Goal: Task Accomplishment & Management: Use online tool/utility

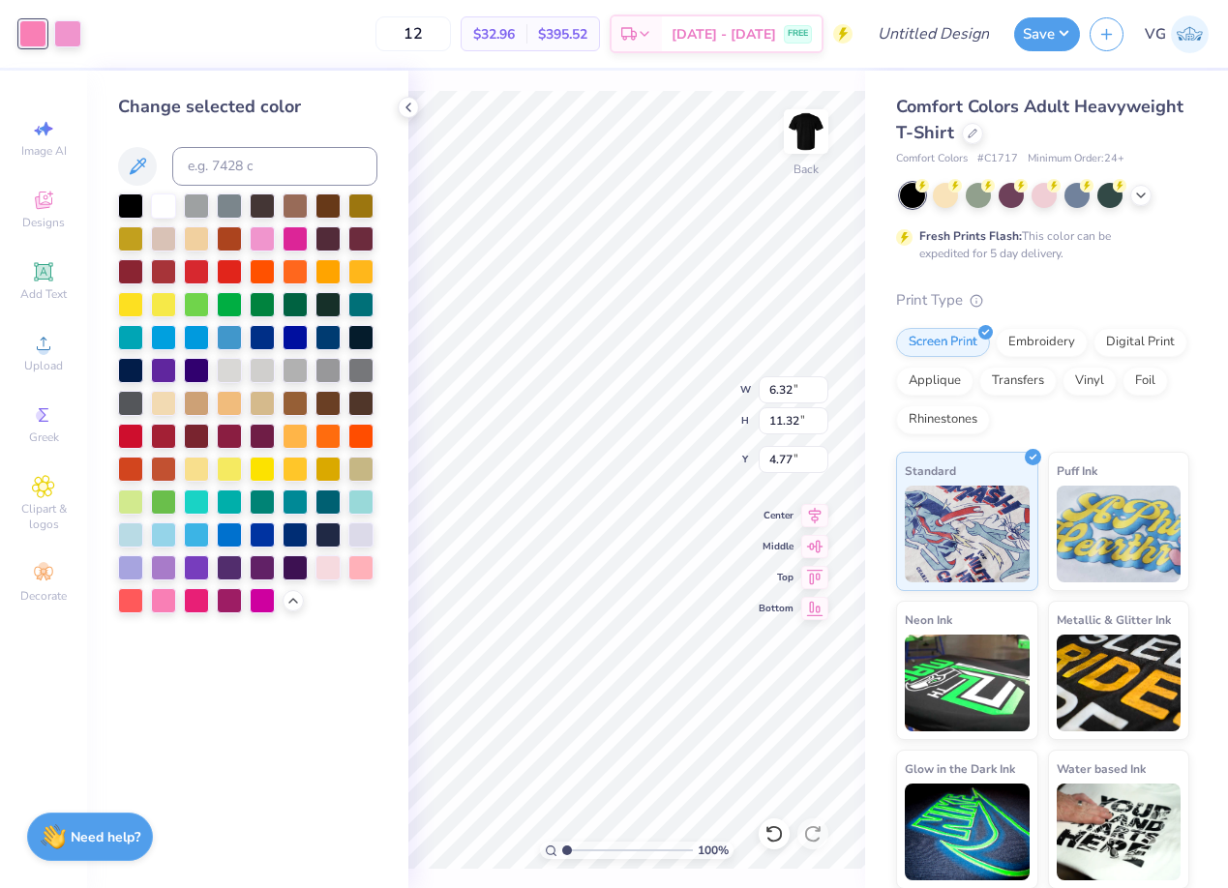
type input "6.98"
type input "12.51"
type input "3.58"
click at [810, 124] on img at bounding box center [805, 131] width 77 height 77
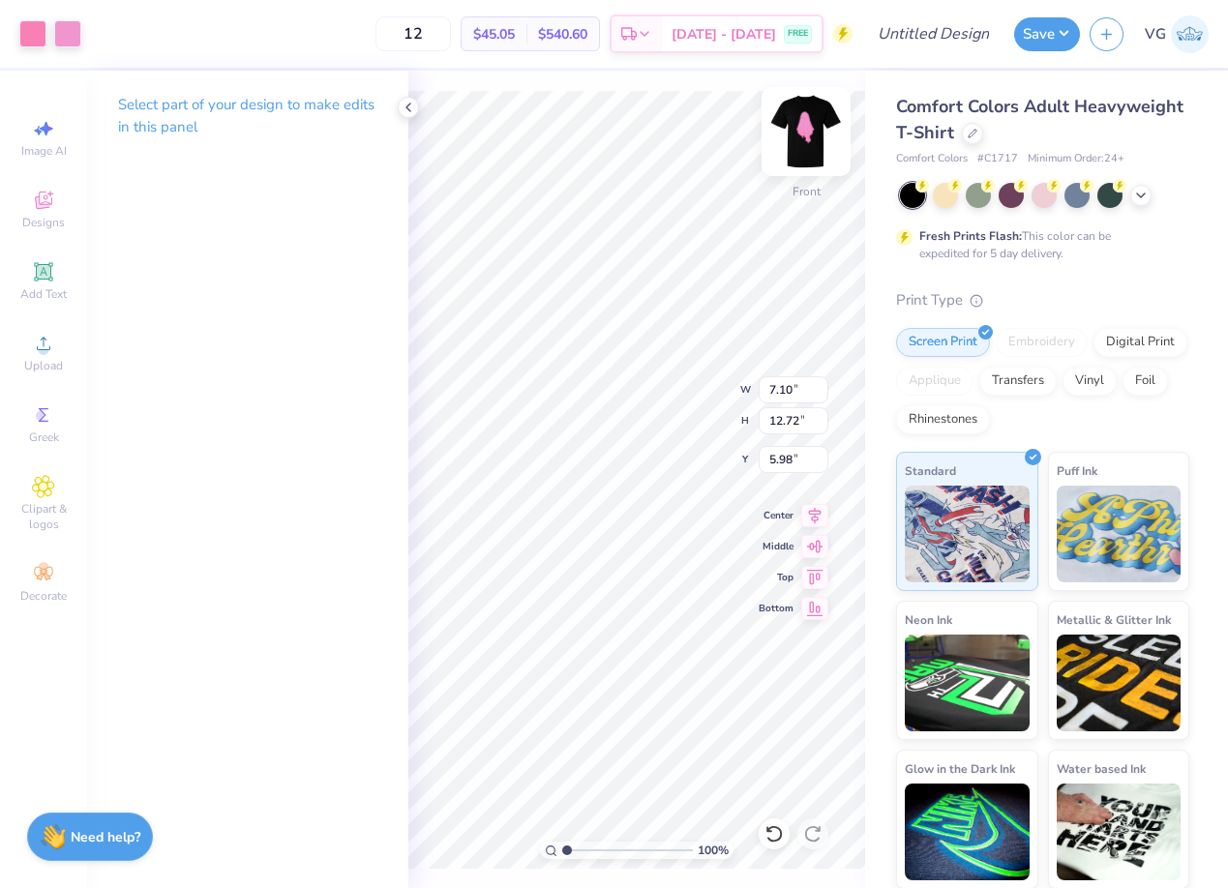
click at [804, 129] on img at bounding box center [805, 131] width 77 height 77
click at [799, 144] on img at bounding box center [805, 131] width 77 height 77
type input "6.24"
type input "1.35"
type input "3.33"
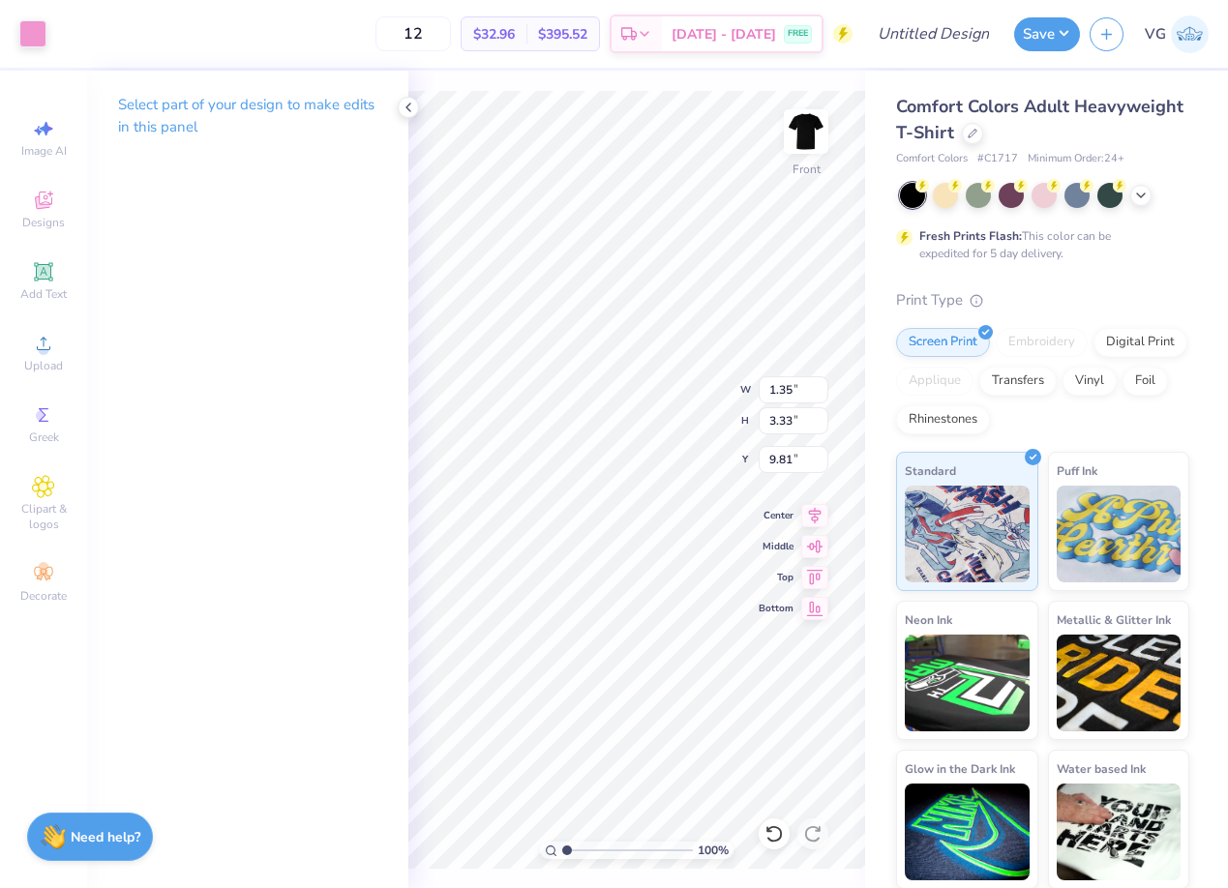
type input "9.84"
click at [46, 280] on icon at bounding box center [43, 271] width 23 height 23
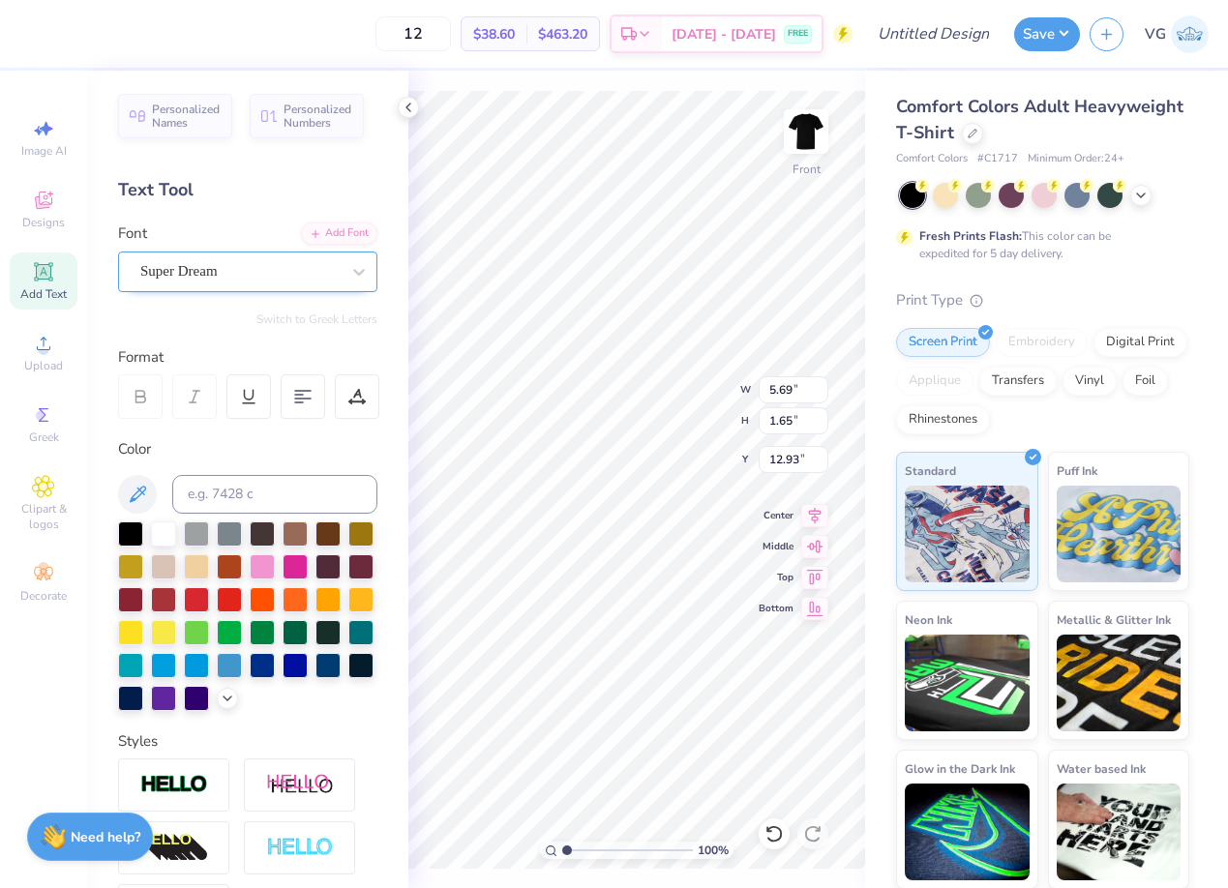
click at [239, 281] on div "Super Dream" at bounding box center [239, 271] width 203 height 30
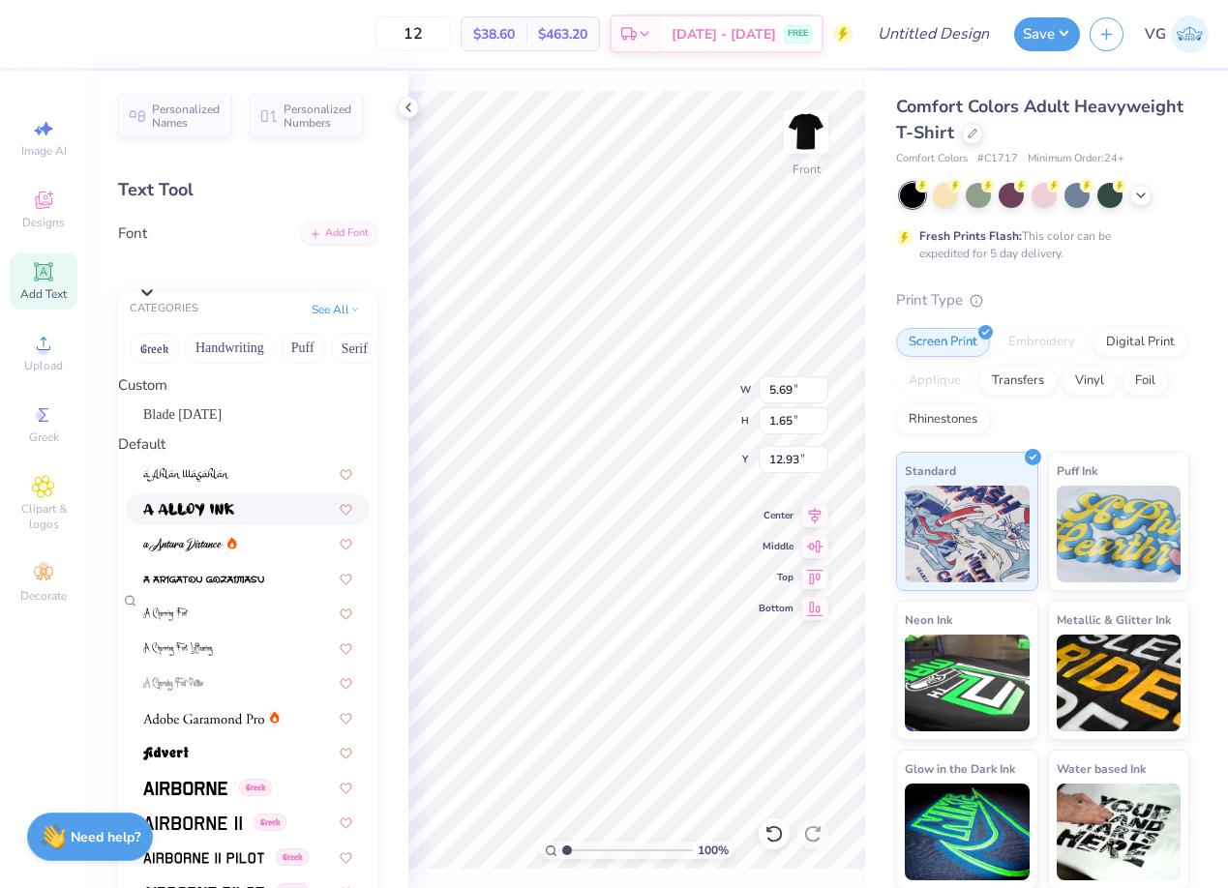
click at [244, 520] on div at bounding box center [247, 509] width 209 height 20
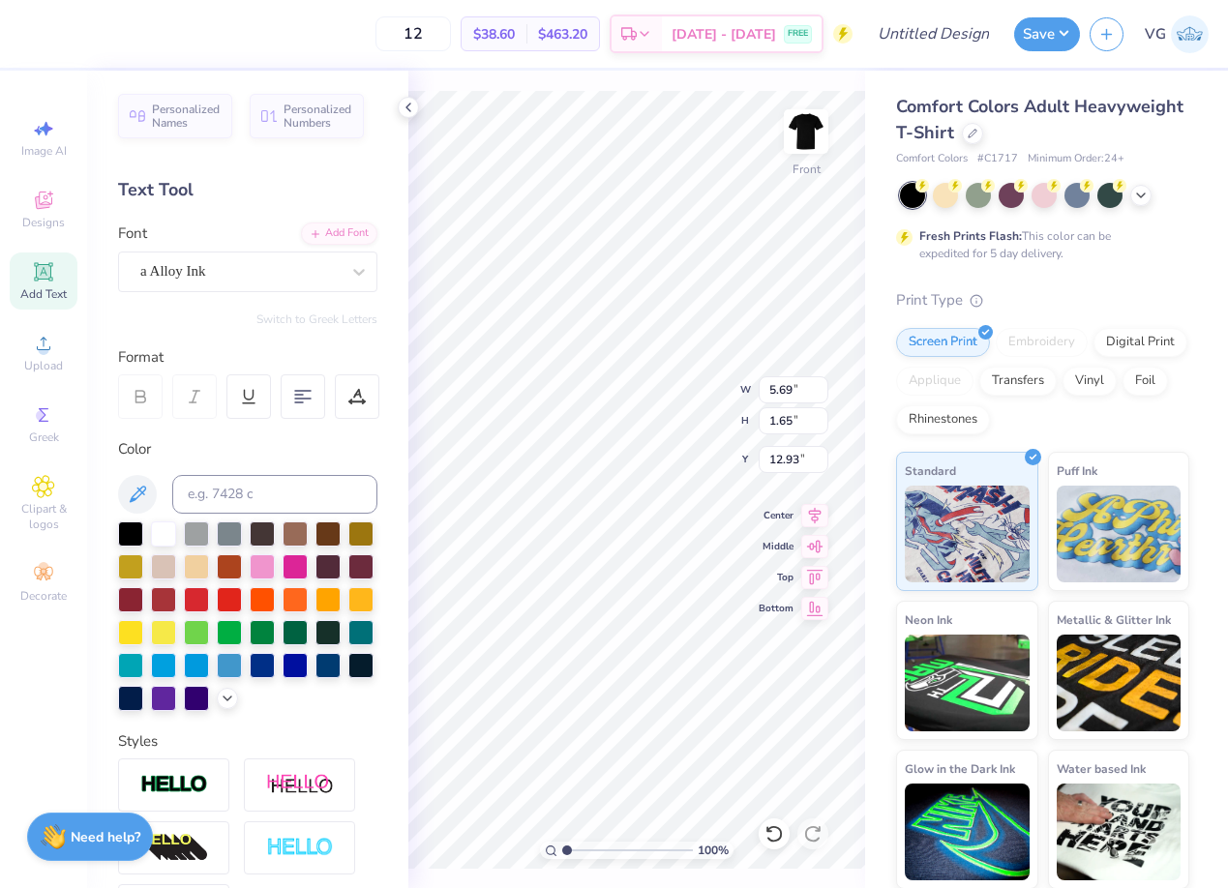
type input "6.40"
type input "2.08"
type input "12.71"
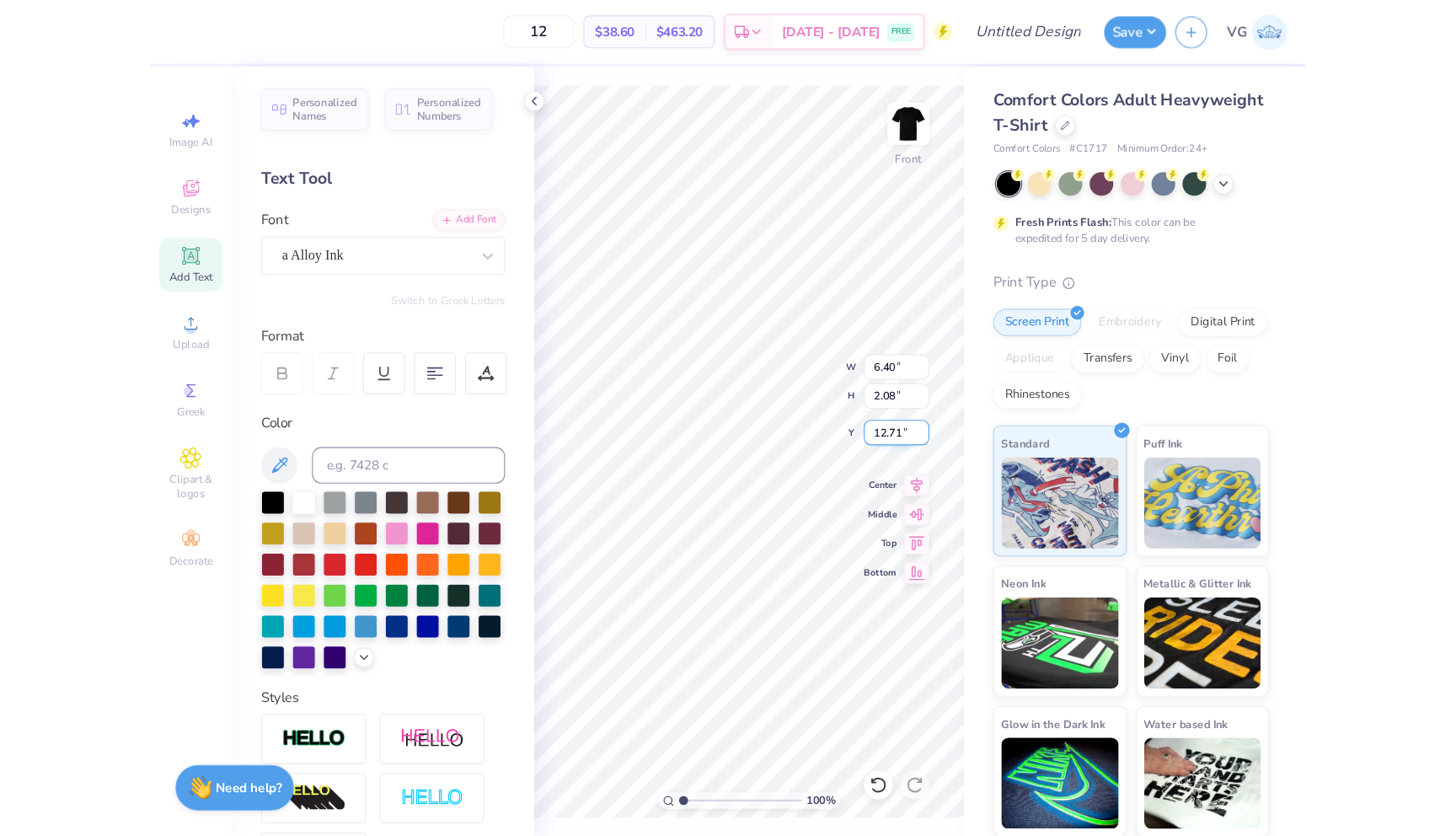
scroll to position [0, 3]
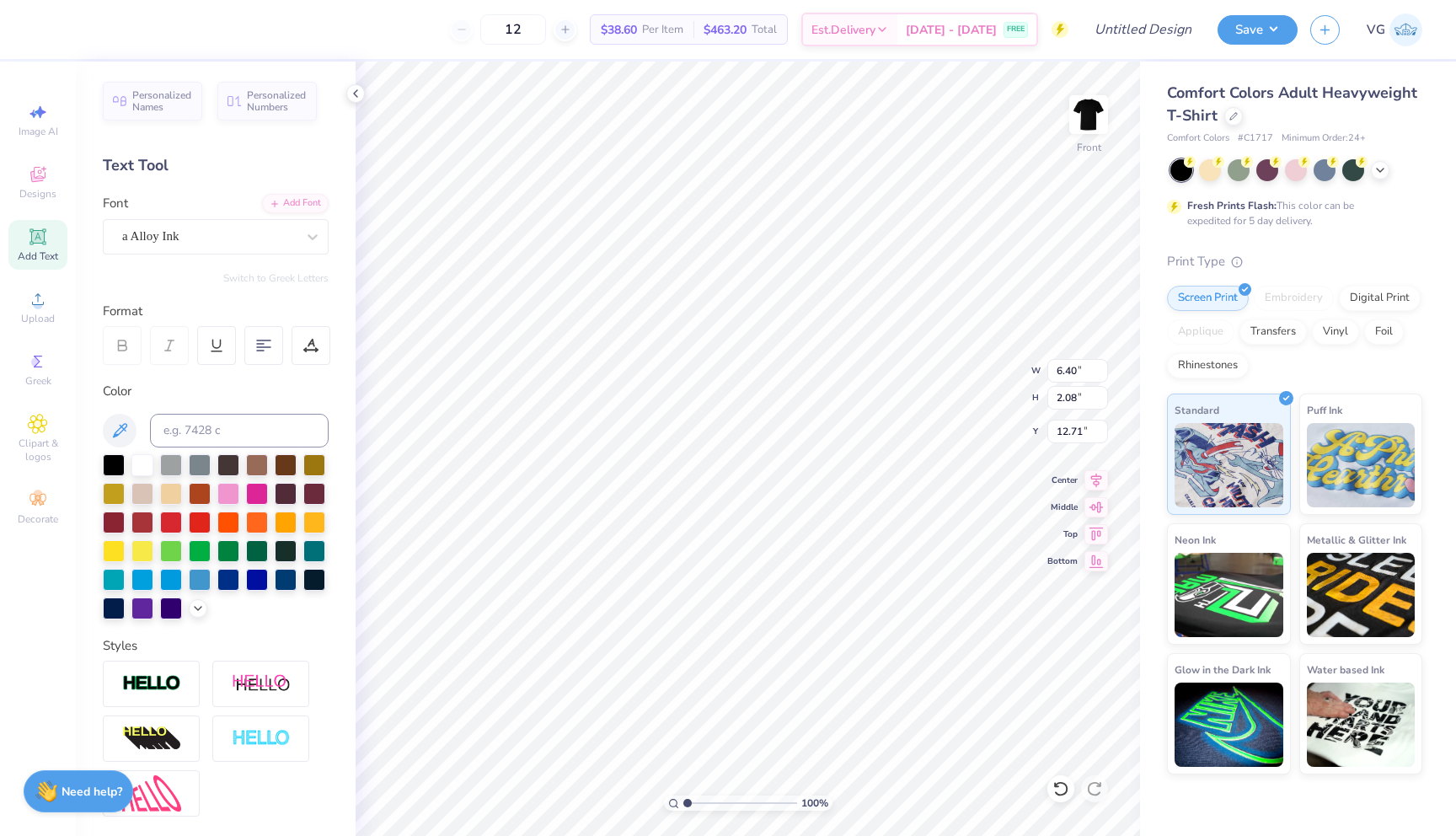
type textarea "Breast Cancer"
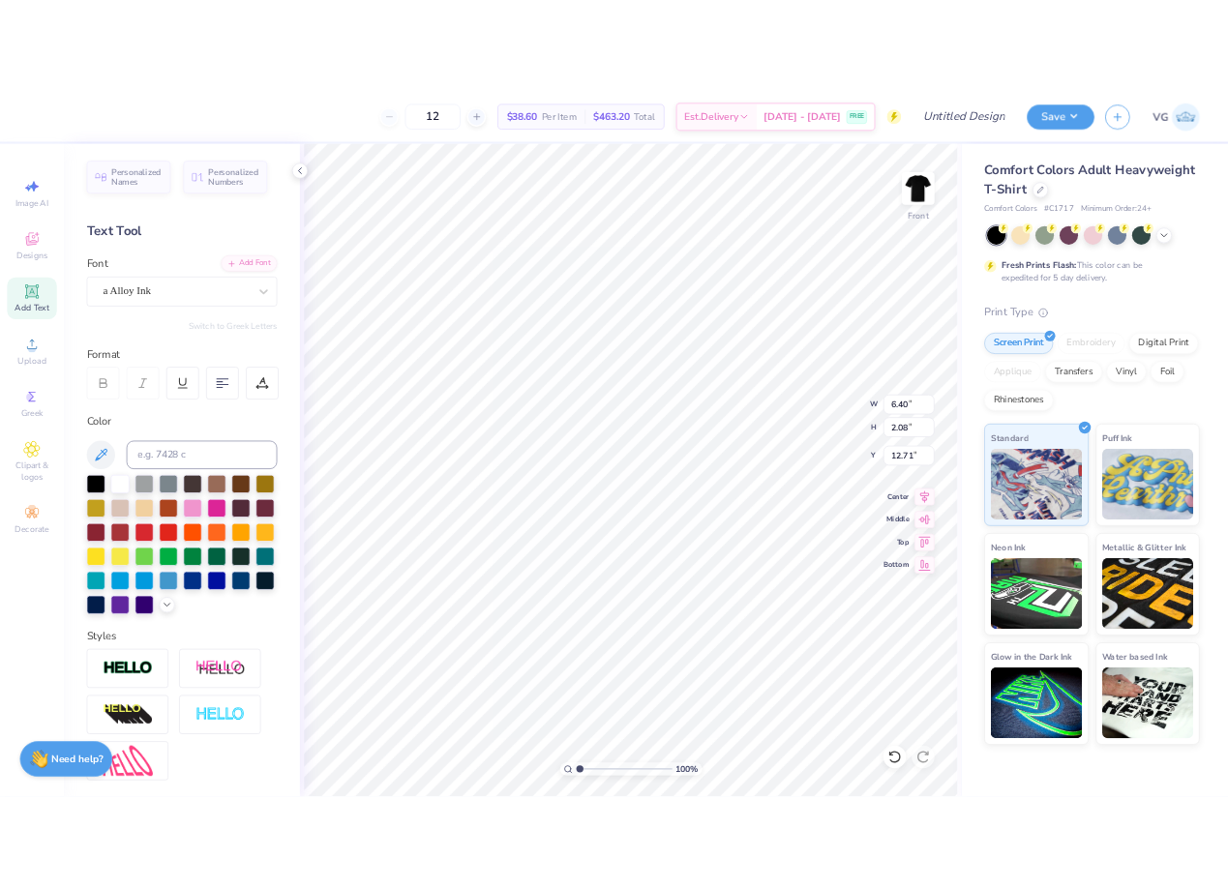
scroll to position [0, 1]
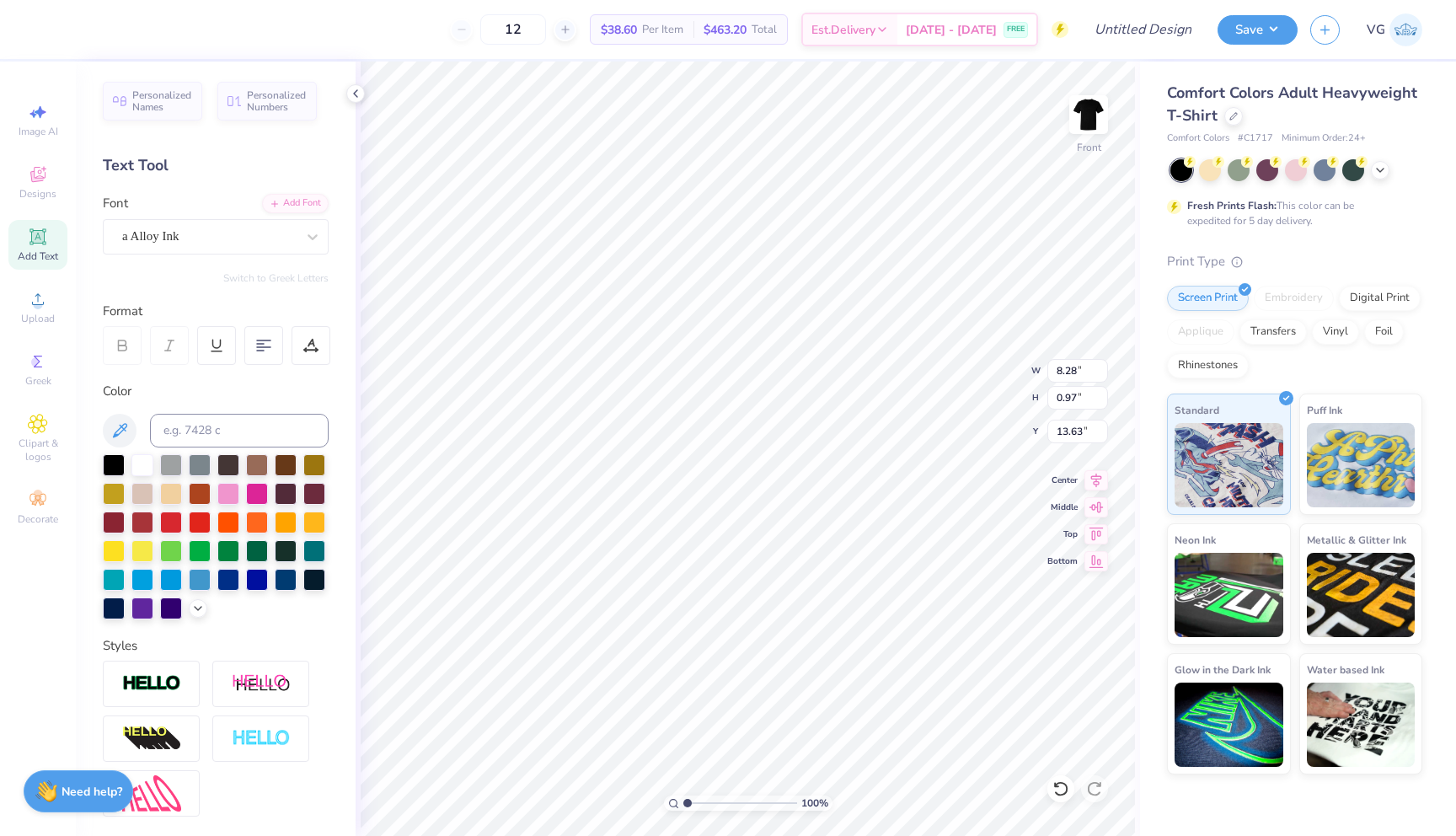
type input "8.28"
type input "0.97"
type input "4.54"
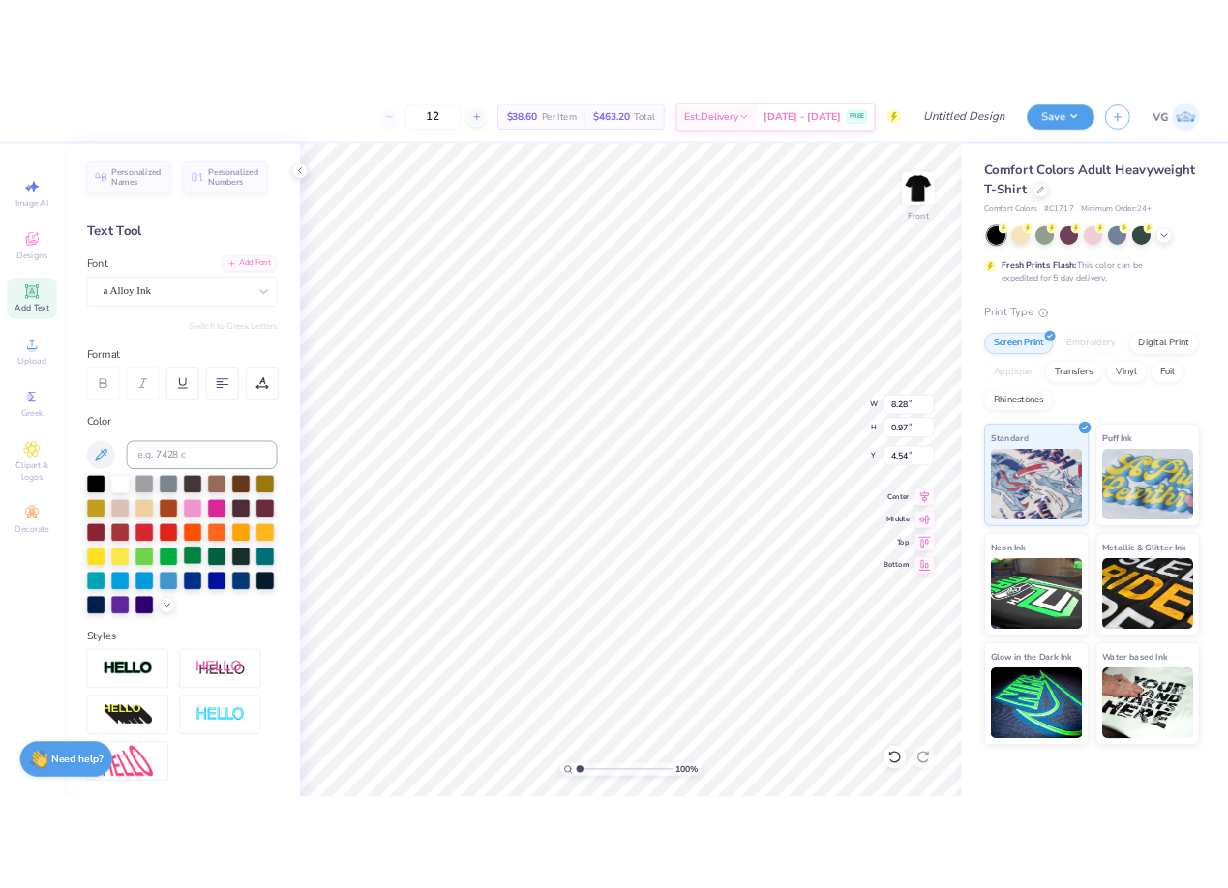
scroll to position [165, 0]
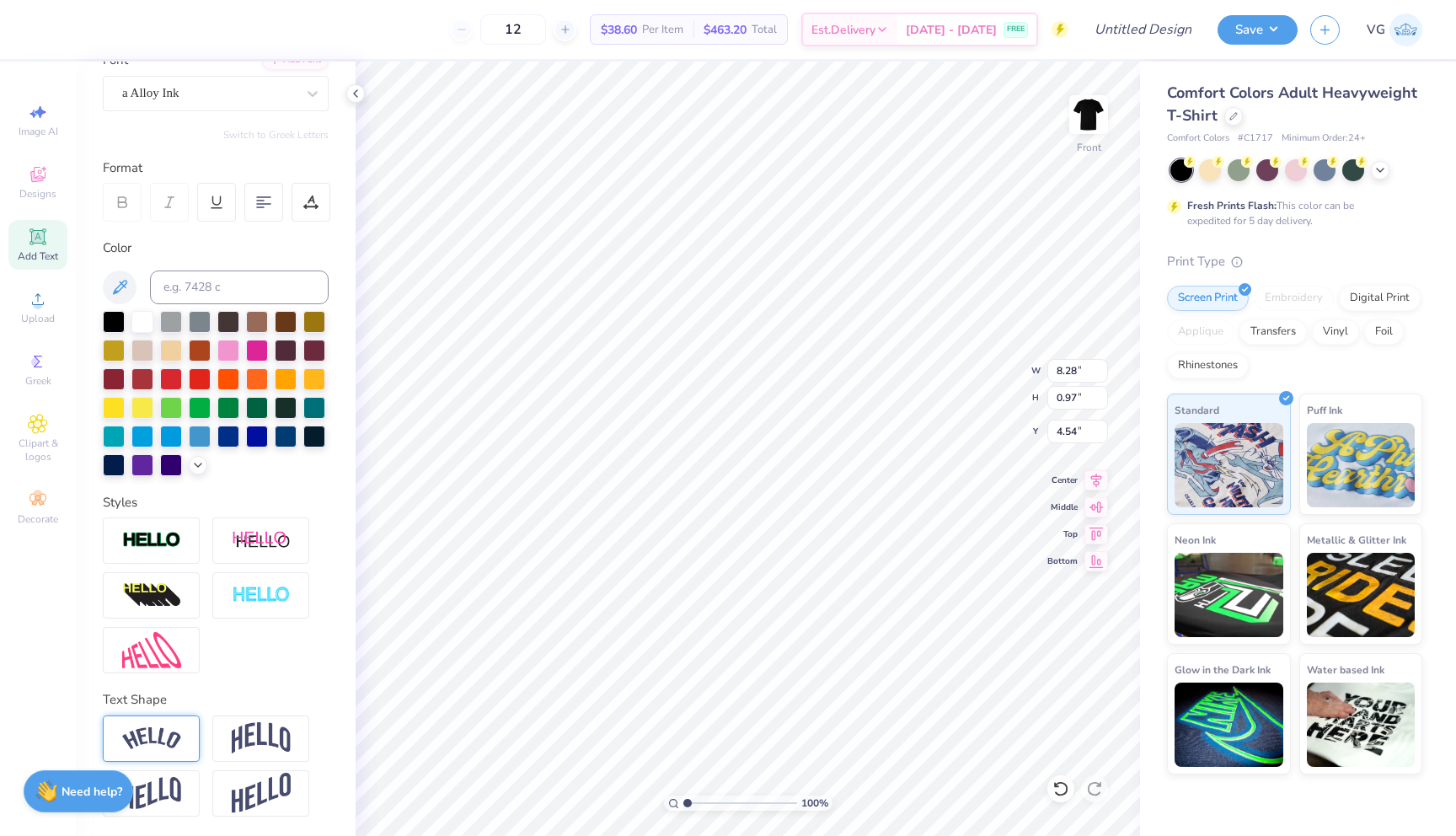
click at [176, 746] on img at bounding box center [152, 738] width 59 height 23
type input "4.66"
type input "6.24"
type input "9.35"
type input "2.02"
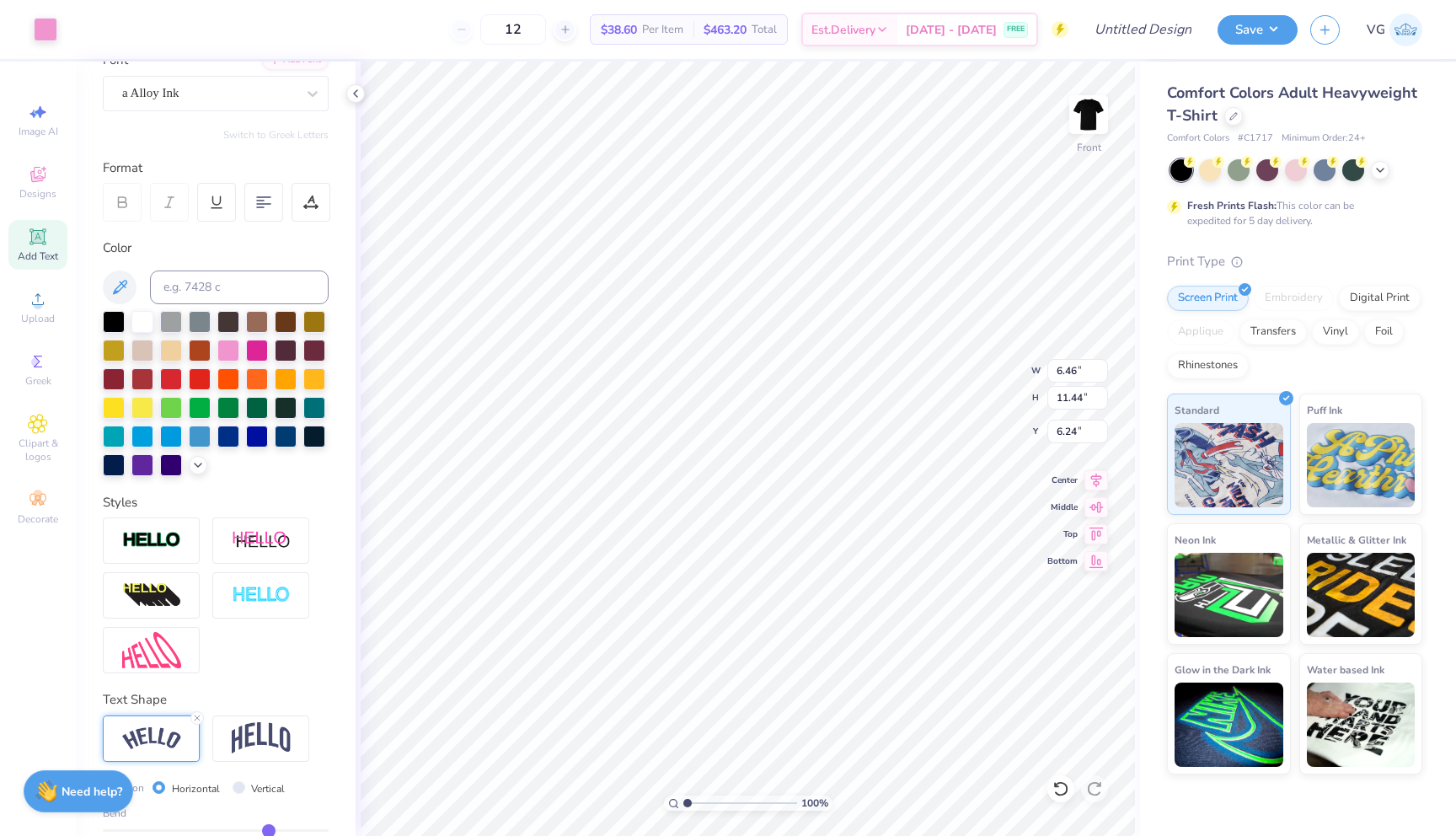
type input "4.66"
click at [1095, 479] on icon at bounding box center [1096, 478] width 11 height 14
click at [1092, 481] on icon at bounding box center [1096, 477] width 24 height 20
type input "1.21"
type input "5.36"
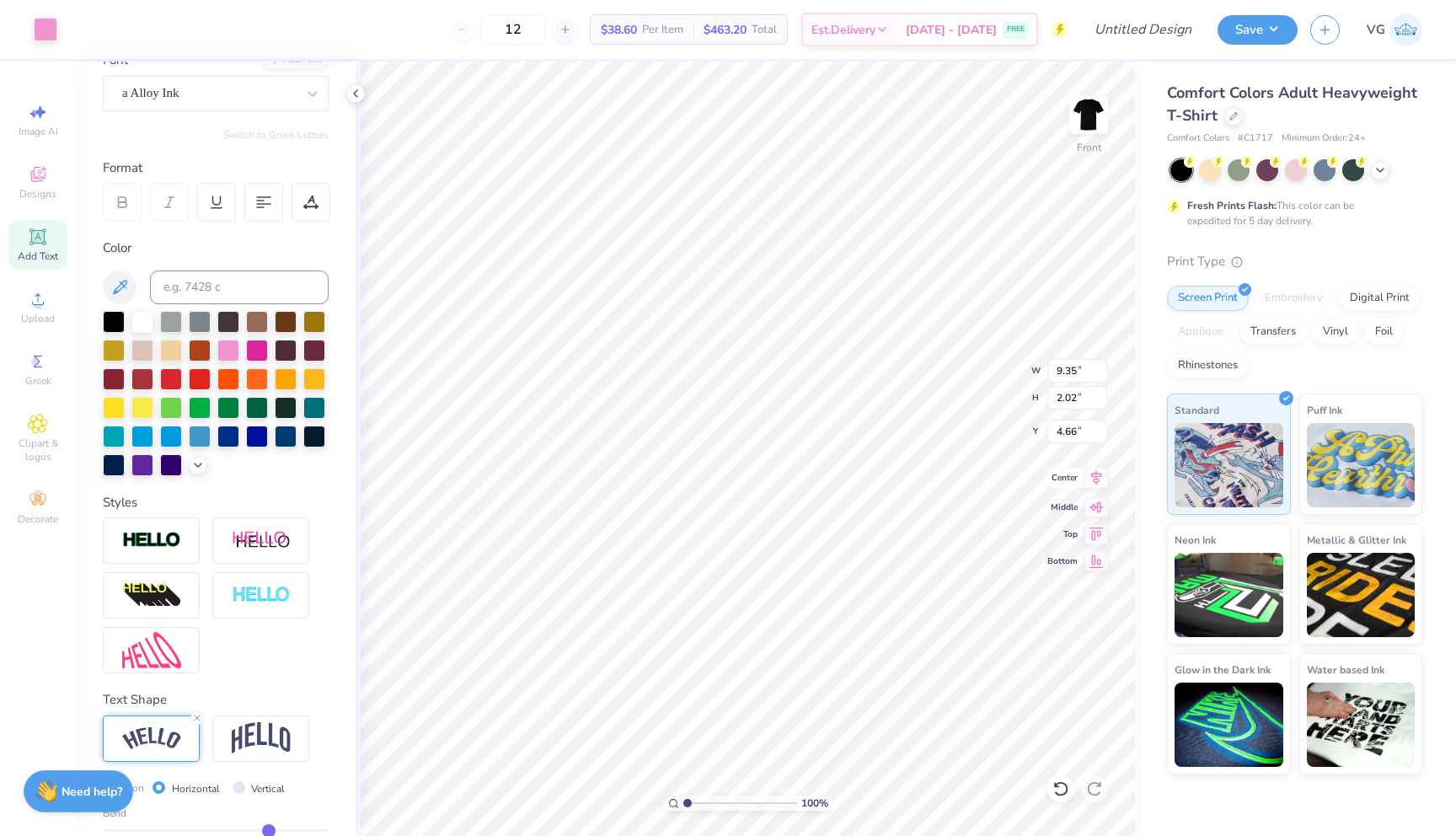
type input "9.93"
click at [1095, 483] on icon at bounding box center [1096, 477] width 24 height 20
type input "1.47"
click at [1089, 485] on icon at bounding box center [1096, 477] width 24 height 20
click at [1096, 479] on icon at bounding box center [1096, 478] width 11 height 14
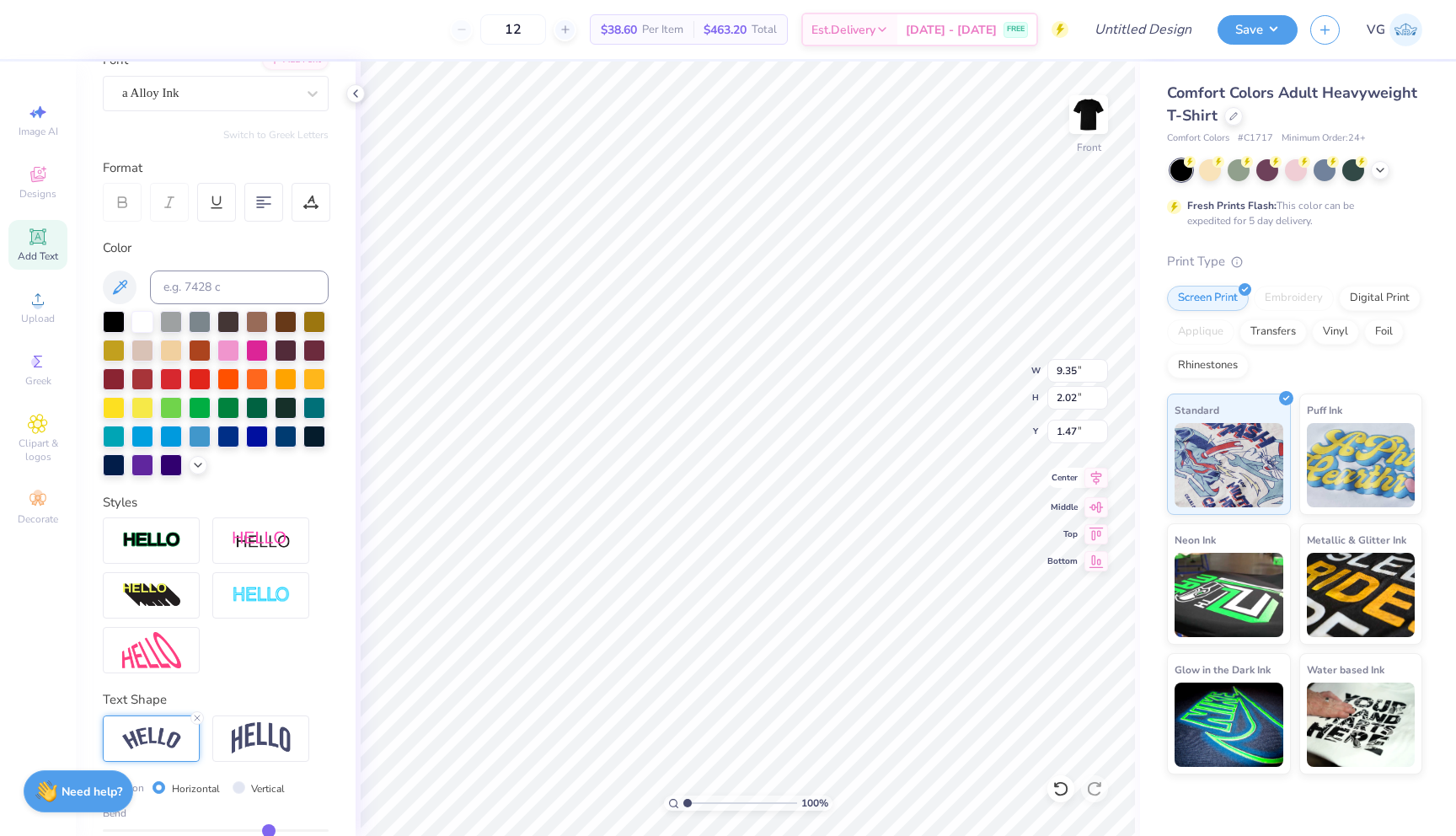
click at [1093, 475] on icon at bounding box center [1096, 477] width 24 height 20
type input "4.78"
click at [1096, 485] on icon at bounding box center [1096, 477] width 24 height 20
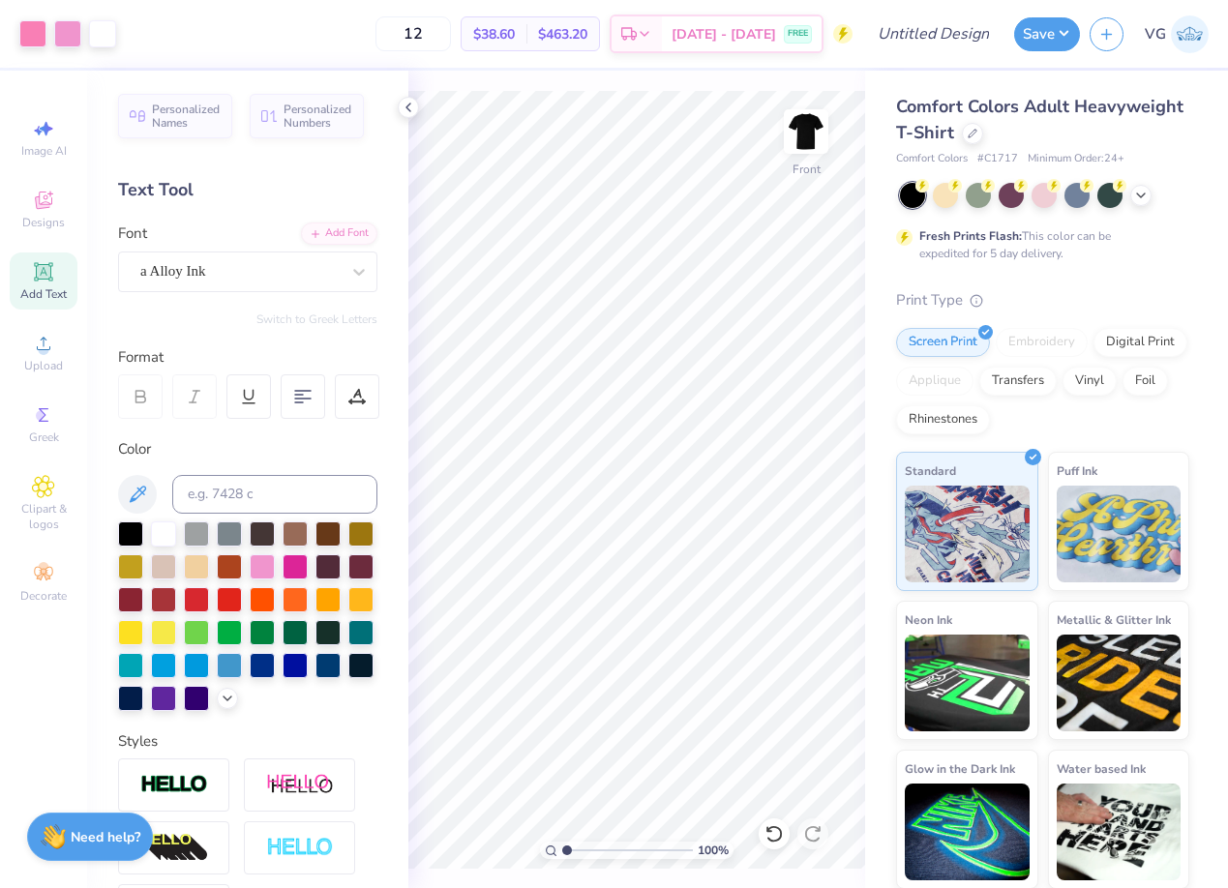
scroll to position [165, 0]
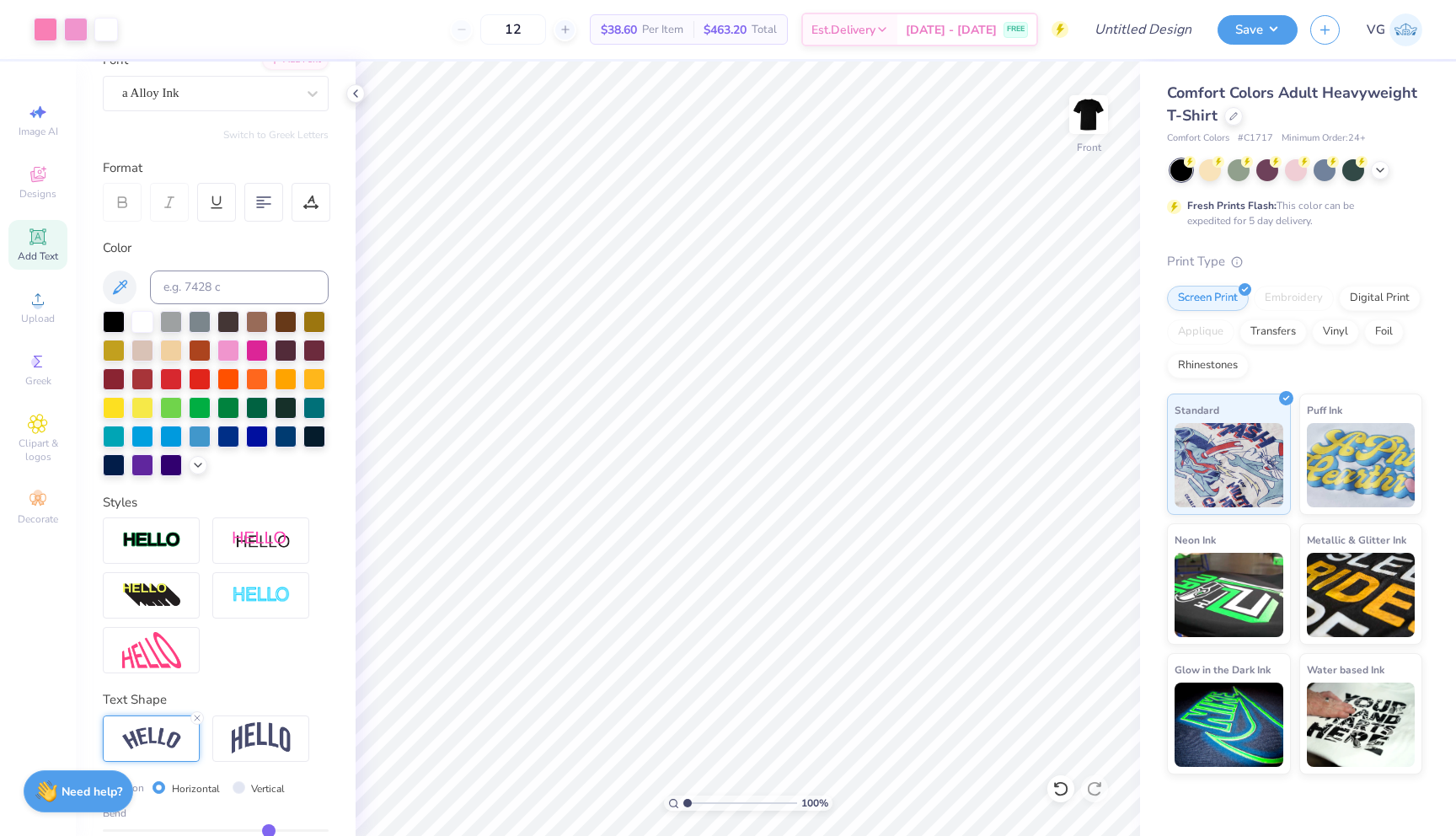
click at [43, 252] on span "Add Text" at bounding box center [37, 255] width 40 height 13
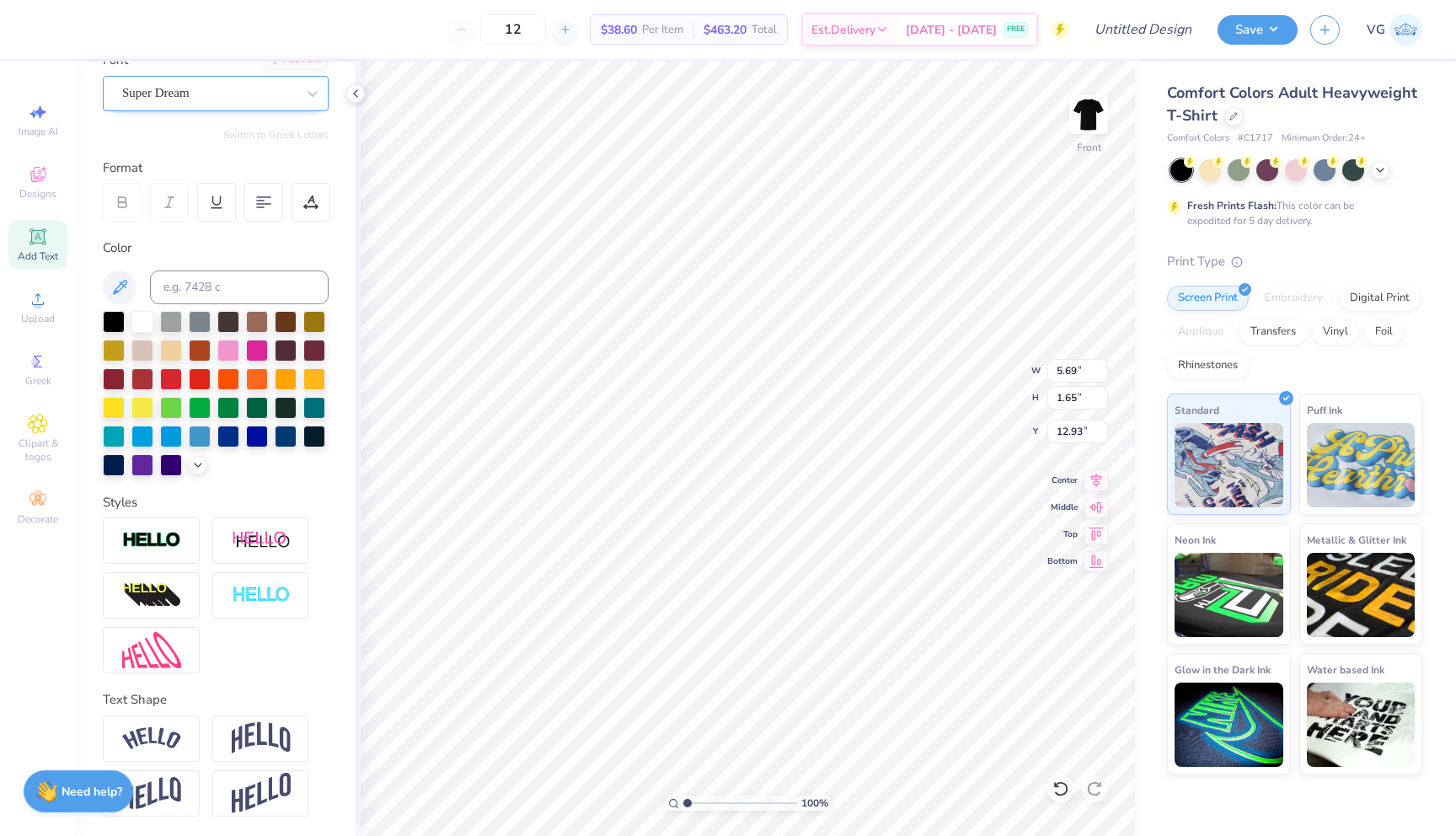
click at [268, 83] on div at bounding box center [208, 93] width 173 height 23
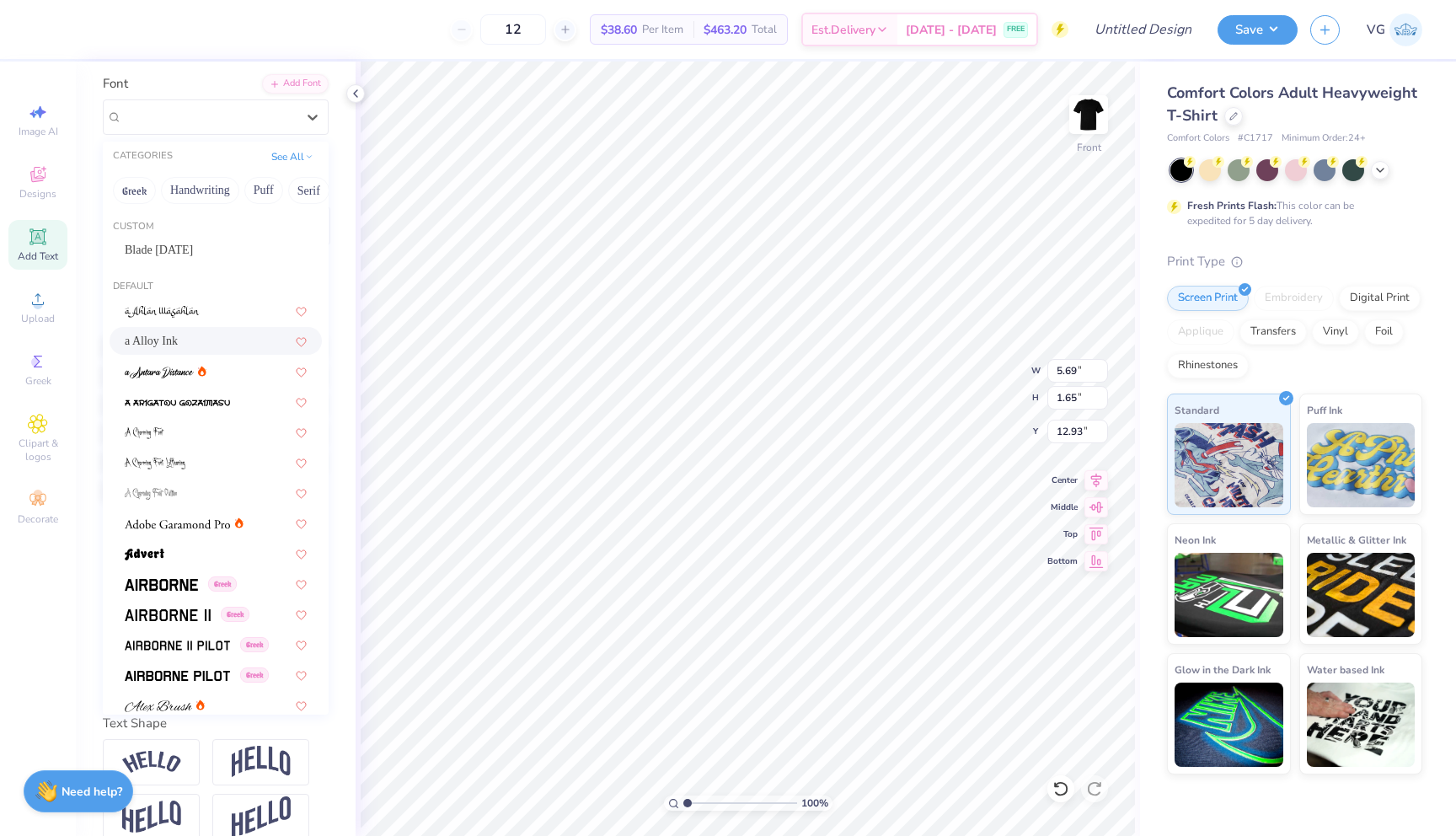
scroll to position [118, 0]
click at [213, 340] on div "a Alloy Ink" at bounding box center [215, 341] width 182 height 17
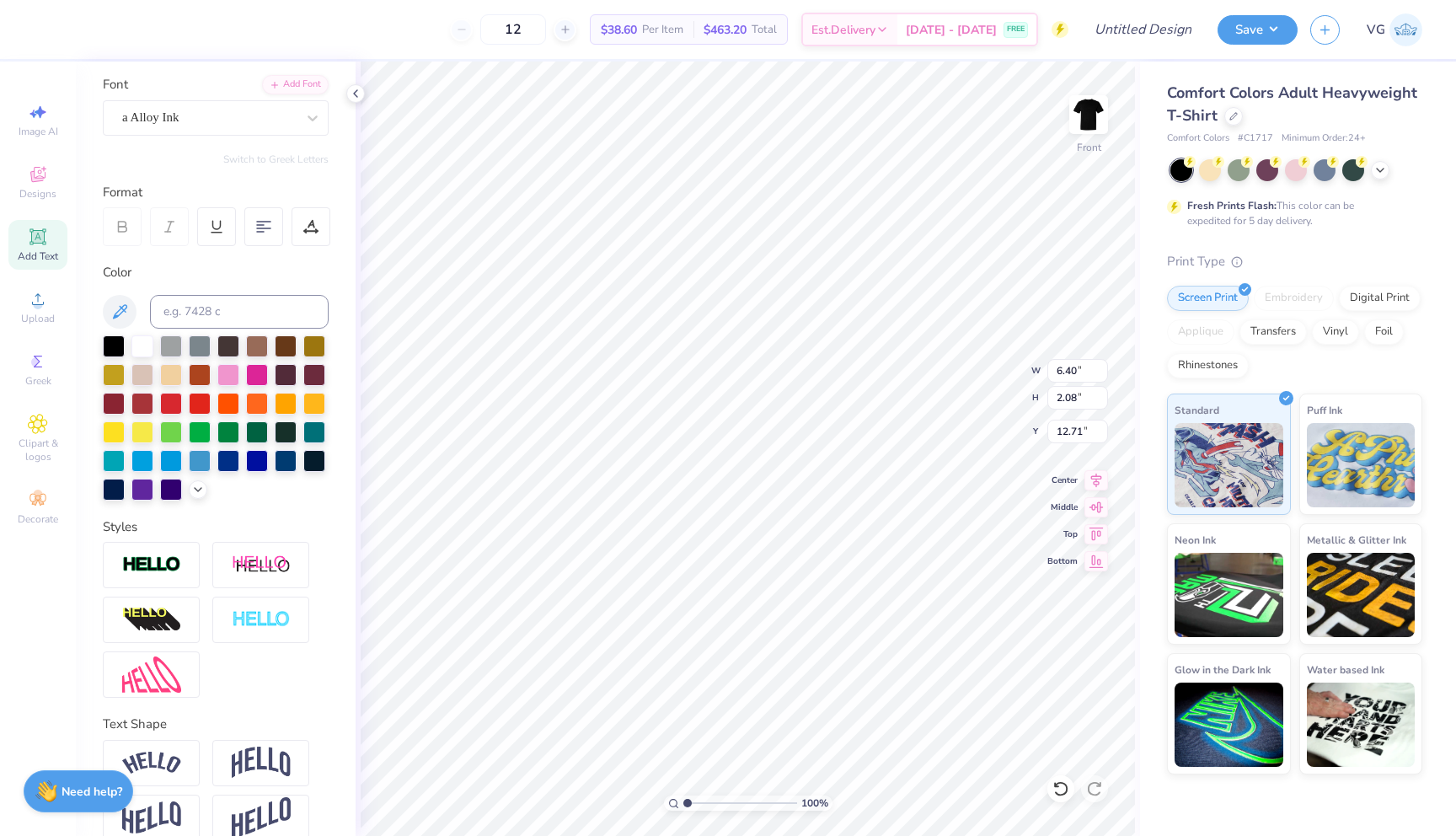
type input "6.40"
type input "2.08"
type input "12.71"
type textarea "IS"
type input "15.56"
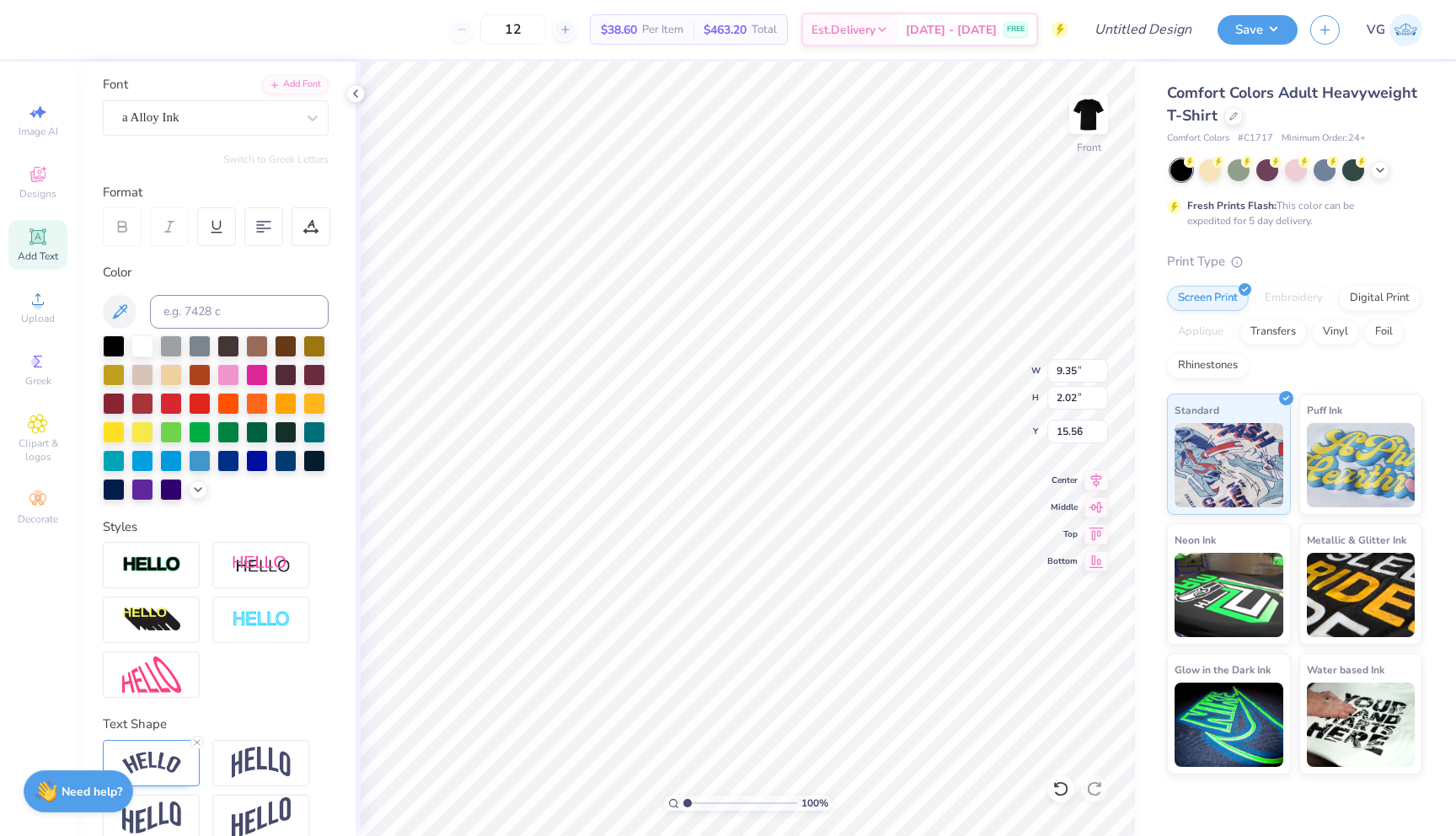
type input "9.35"
type input "2.02"
type input "4.78"
type input "0.45"
type input "1.73"
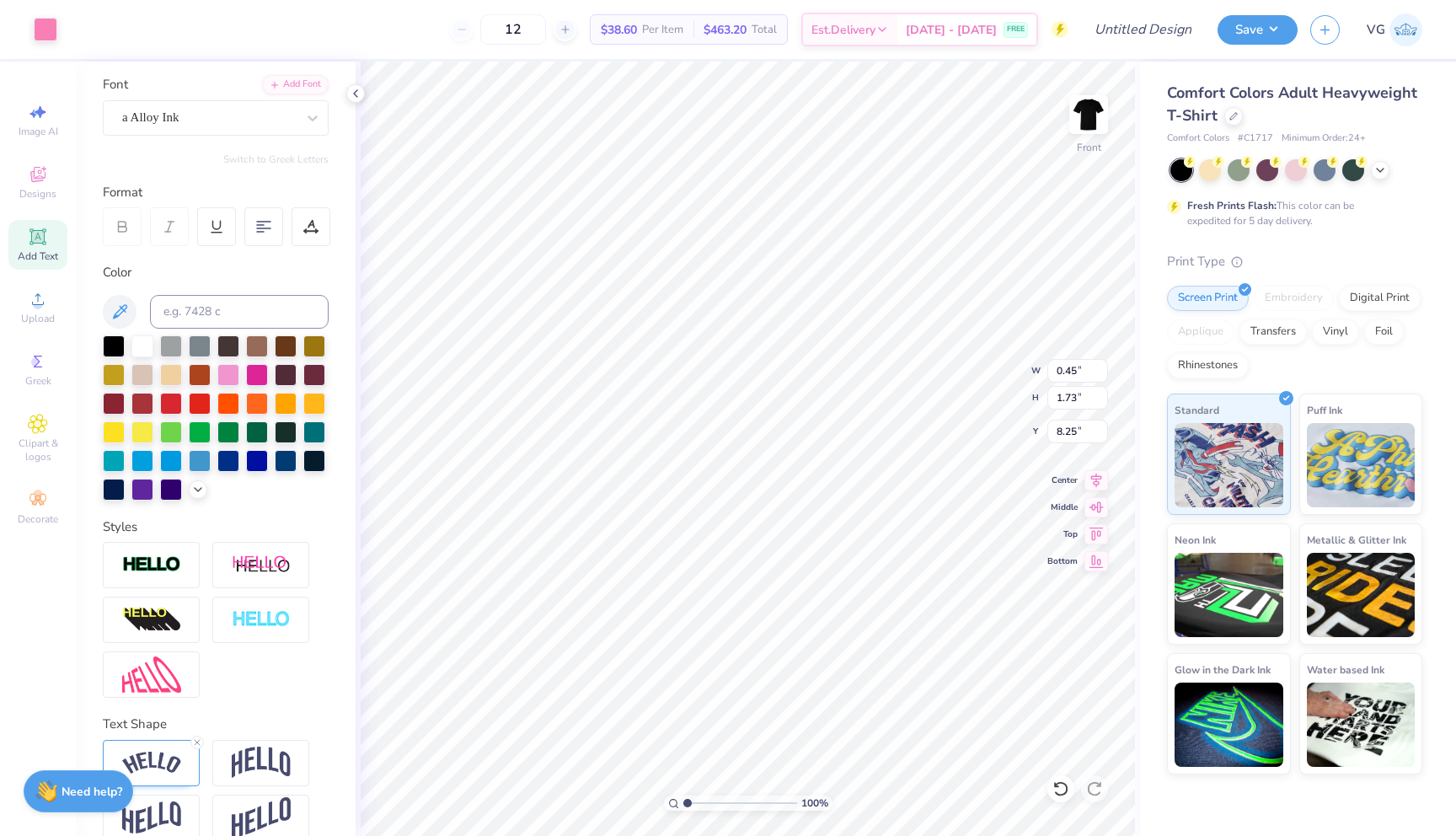
type input "8.29"
type input "9.35"
type input "2.02"
type input "4.78"
click at [206, 304] on input at bounding box center [239, 312] width 179 height 34
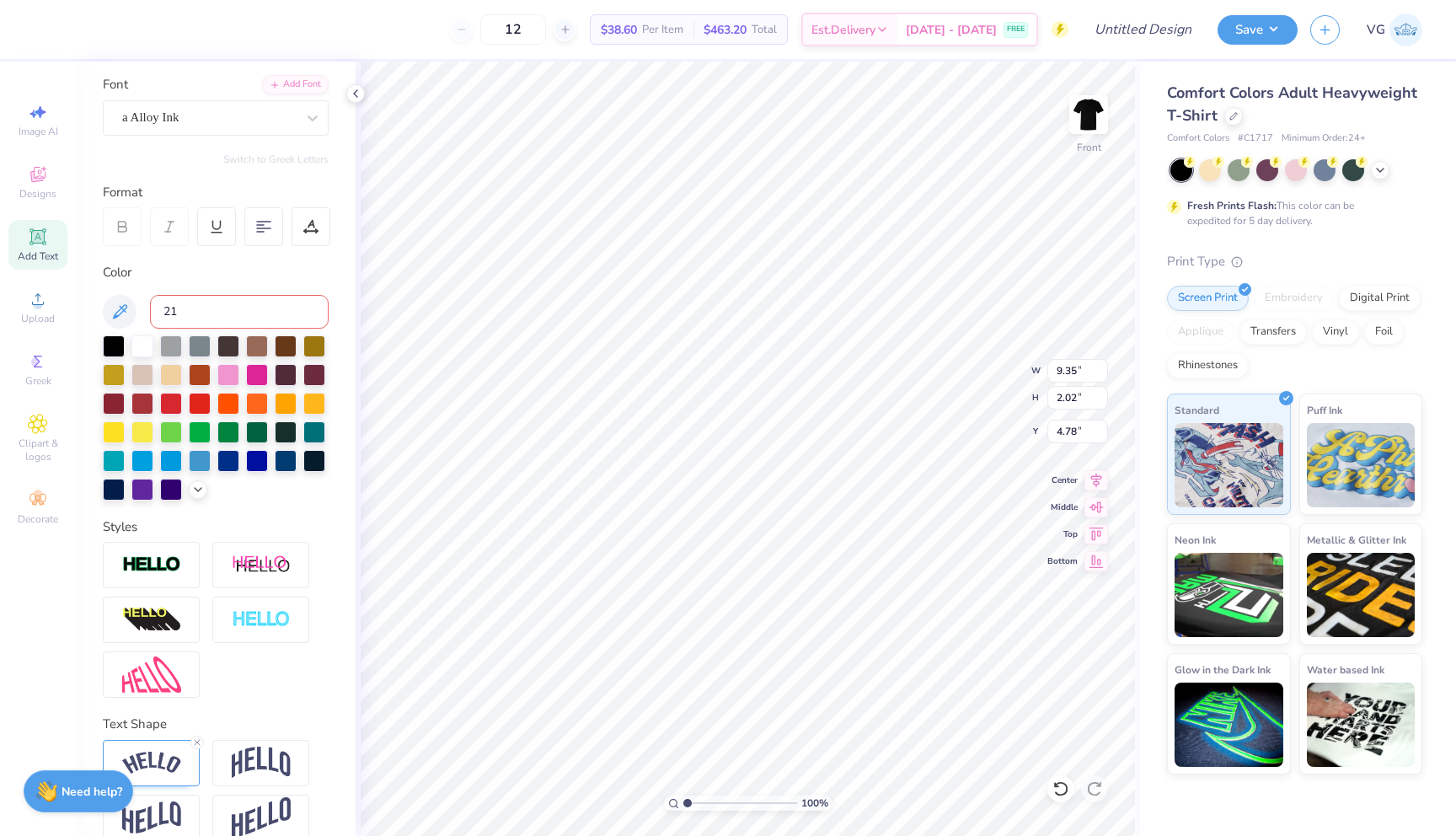
type input "211"
type input "2.26"
type input "2.14"
type input "15.56"
click at [201, 299] on input at bounding box center [239, 312] width 179 height 34
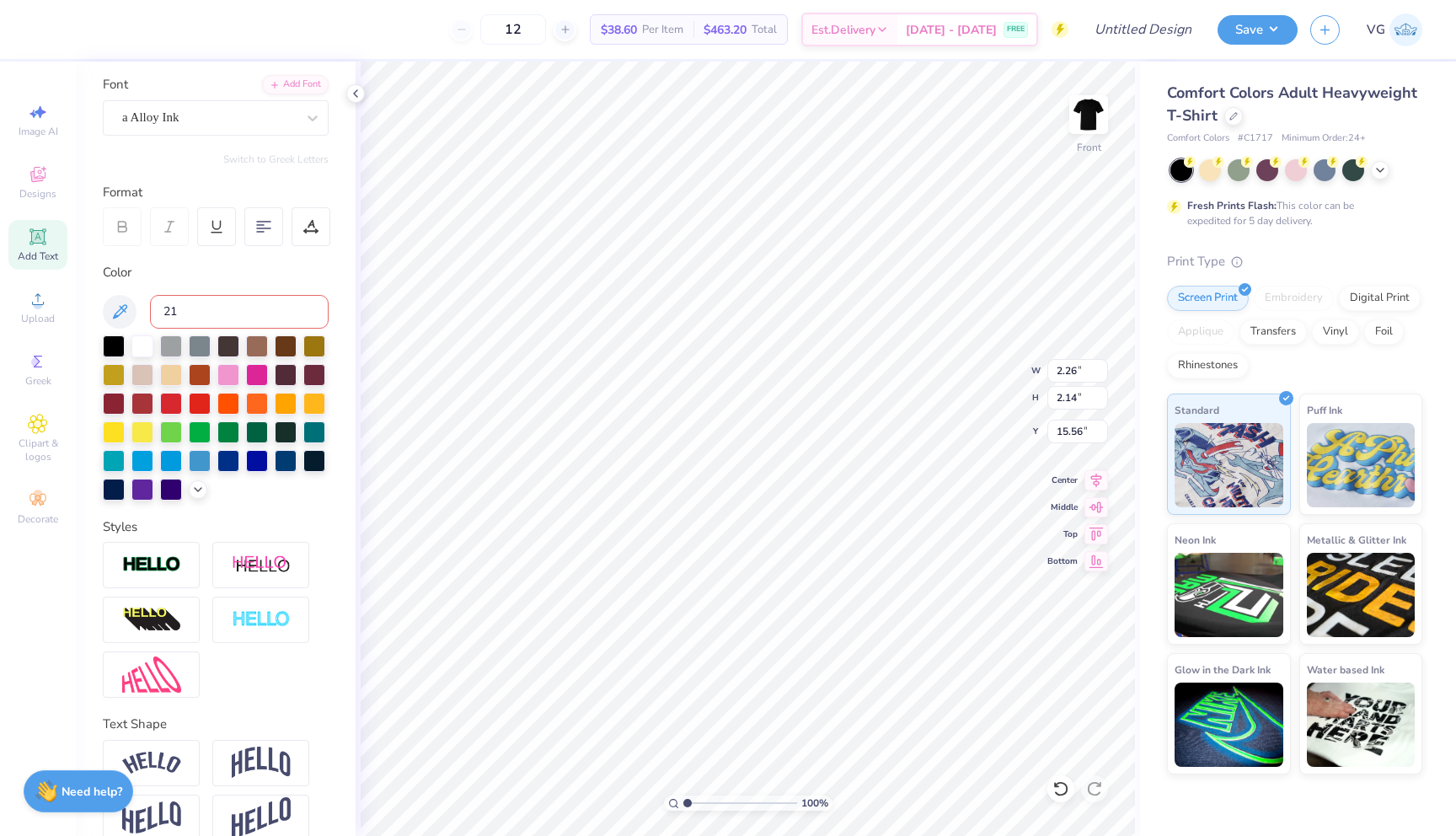
type input "211"
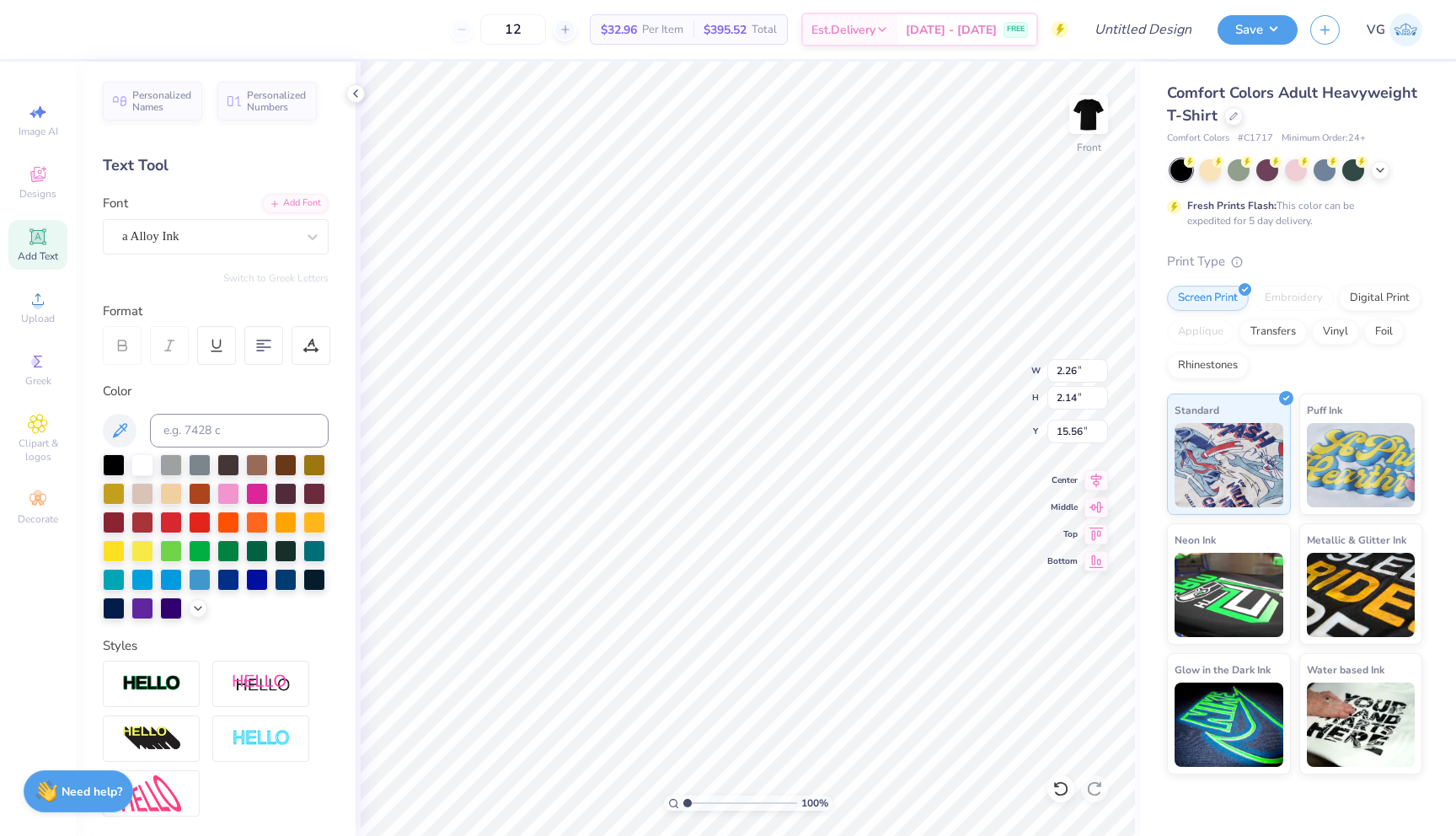
scroll to position [118, 0]
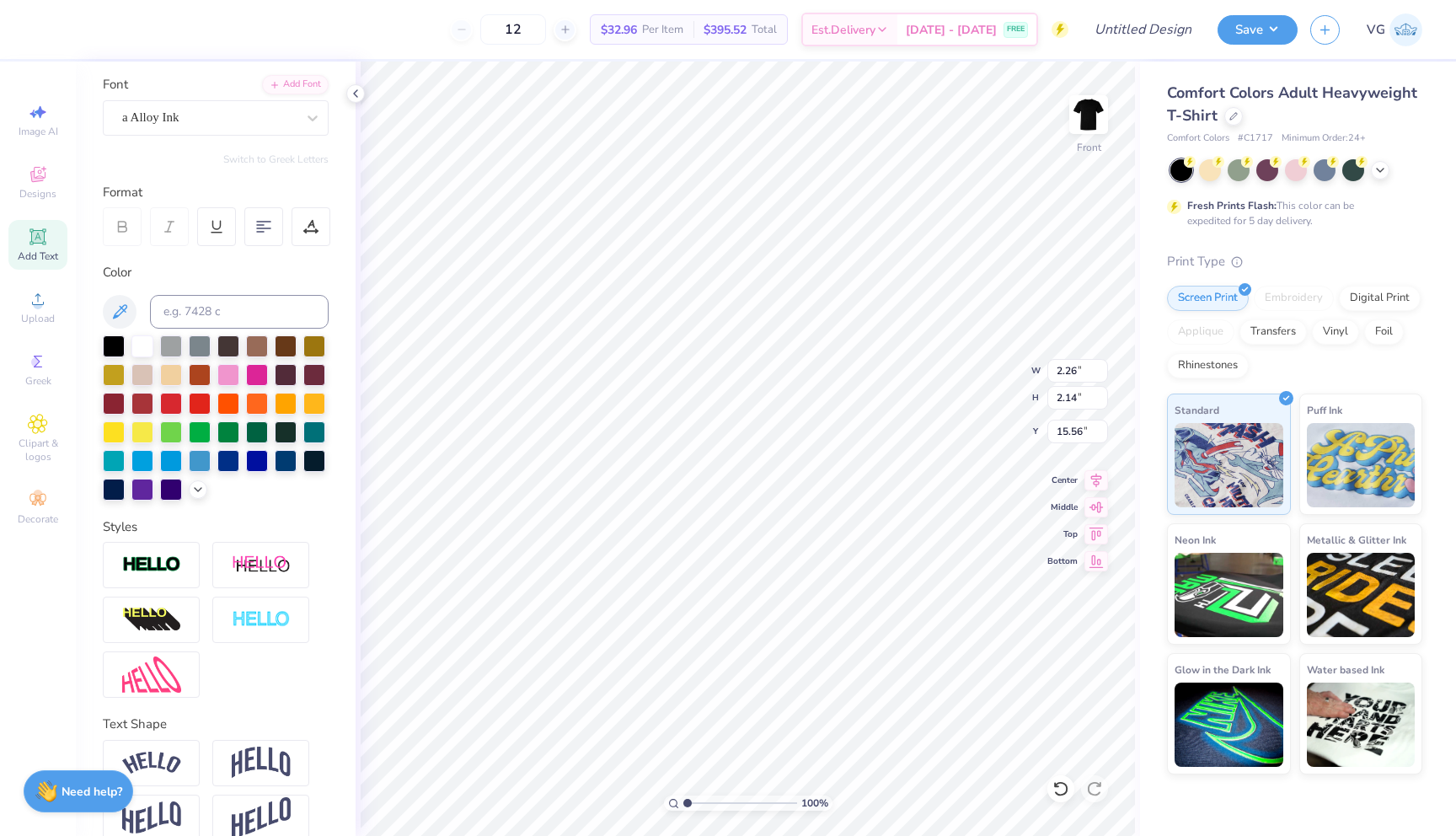
type textarea "I"
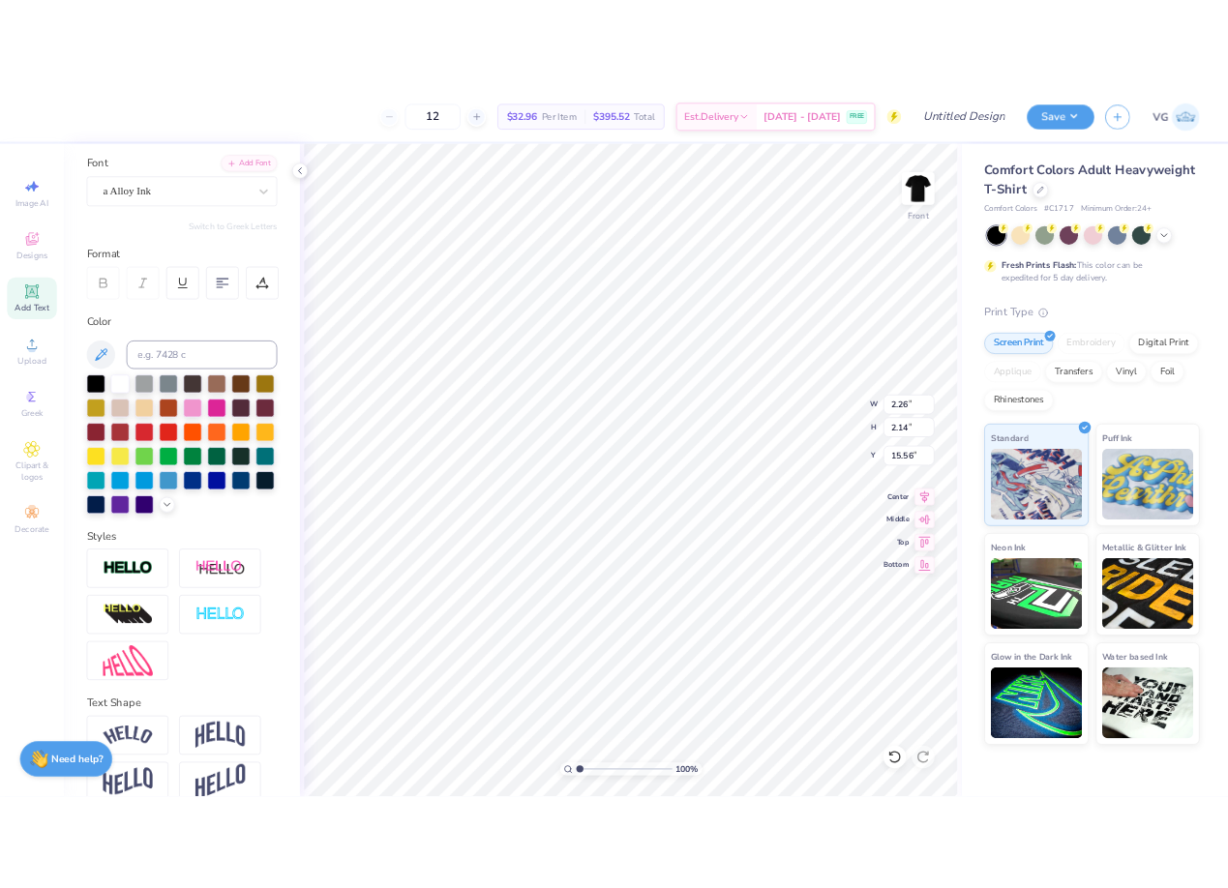
scroll to position [0, 0]
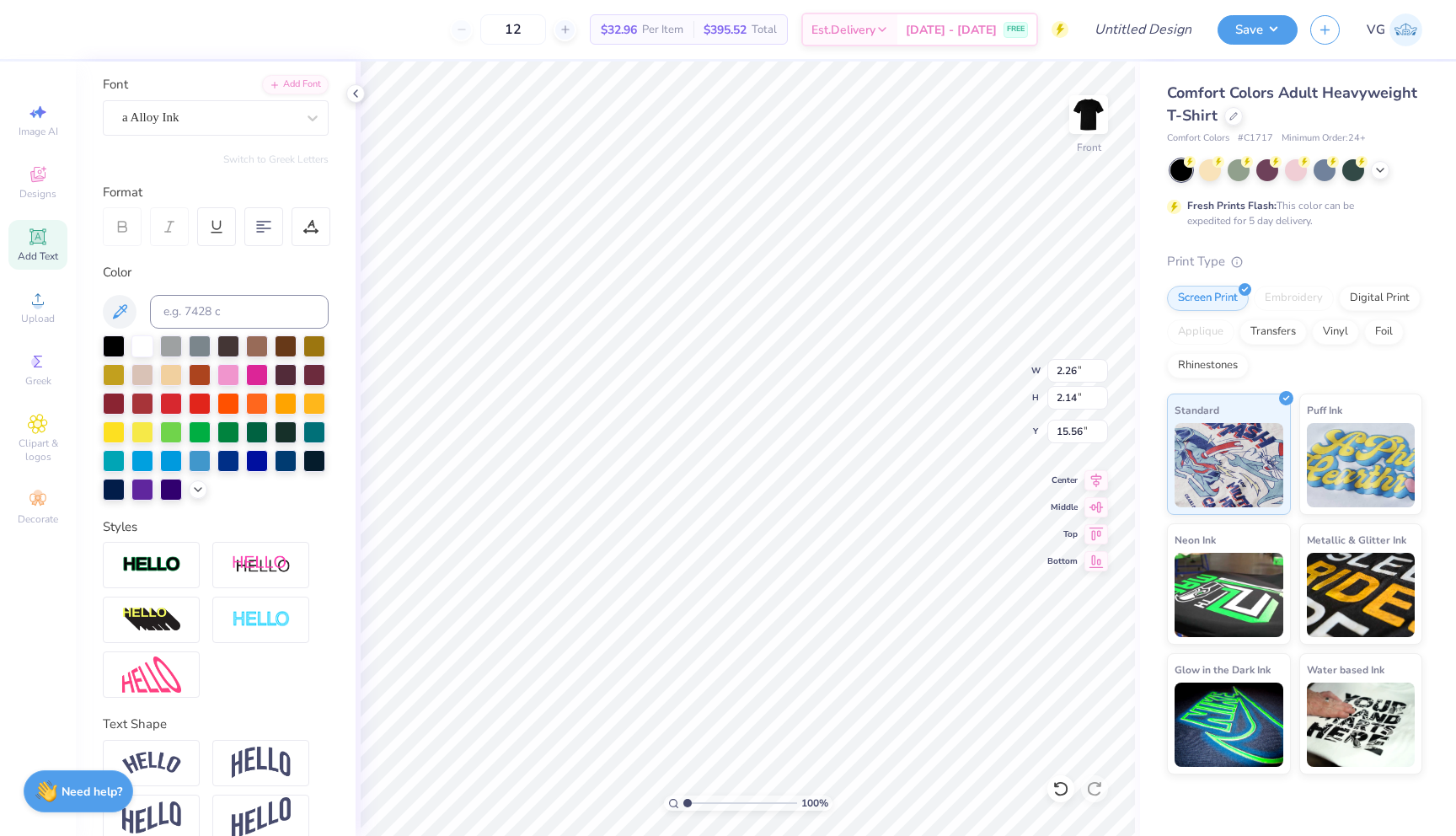
type textarea "Sheet"
type input "1.54"
type input "1.47"
type input "15.90"
type input "7.64"
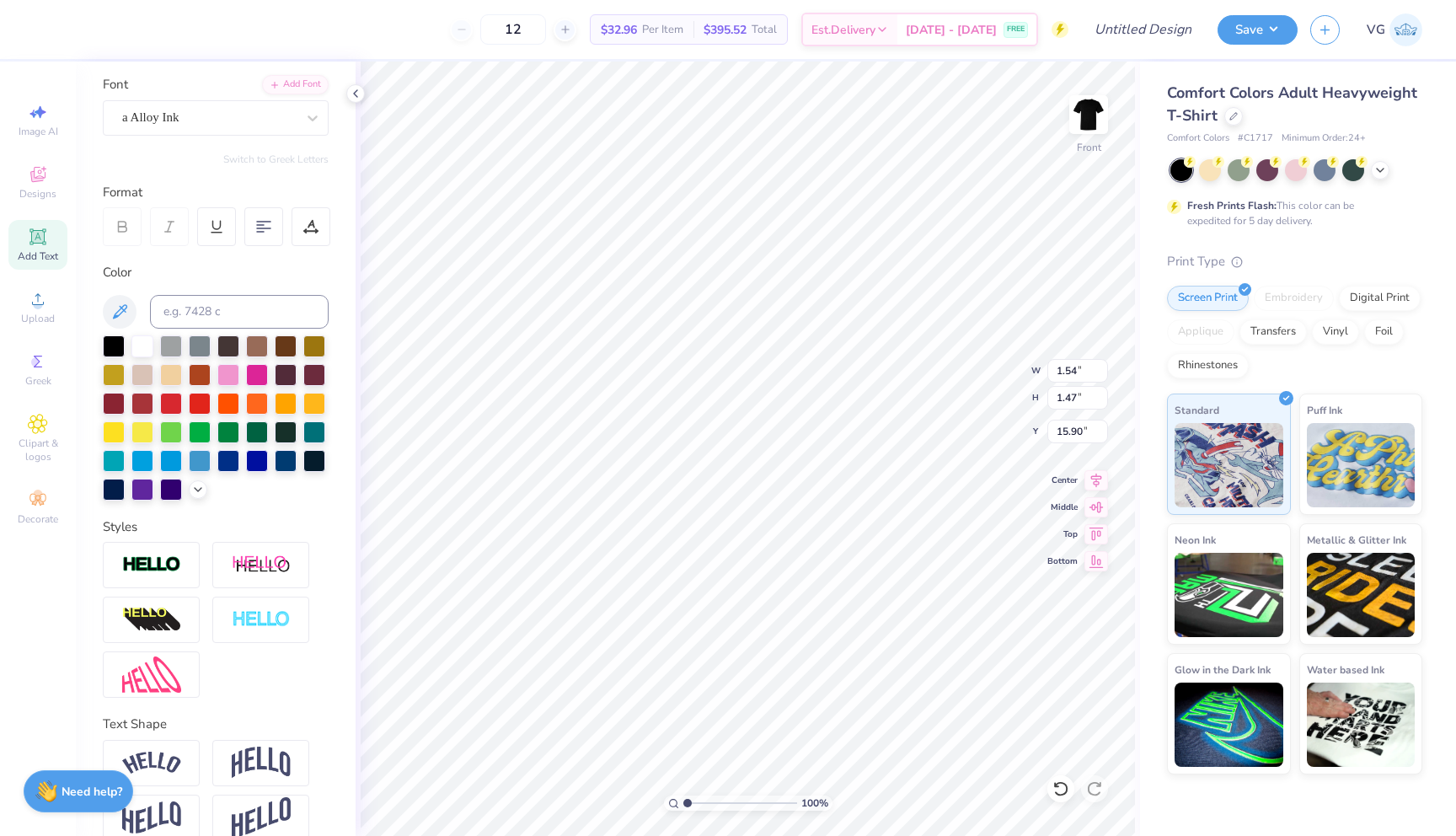
type input "2.16"
type input "15.55"
type input "4.72"
type input "1.33"
type input "16.03"
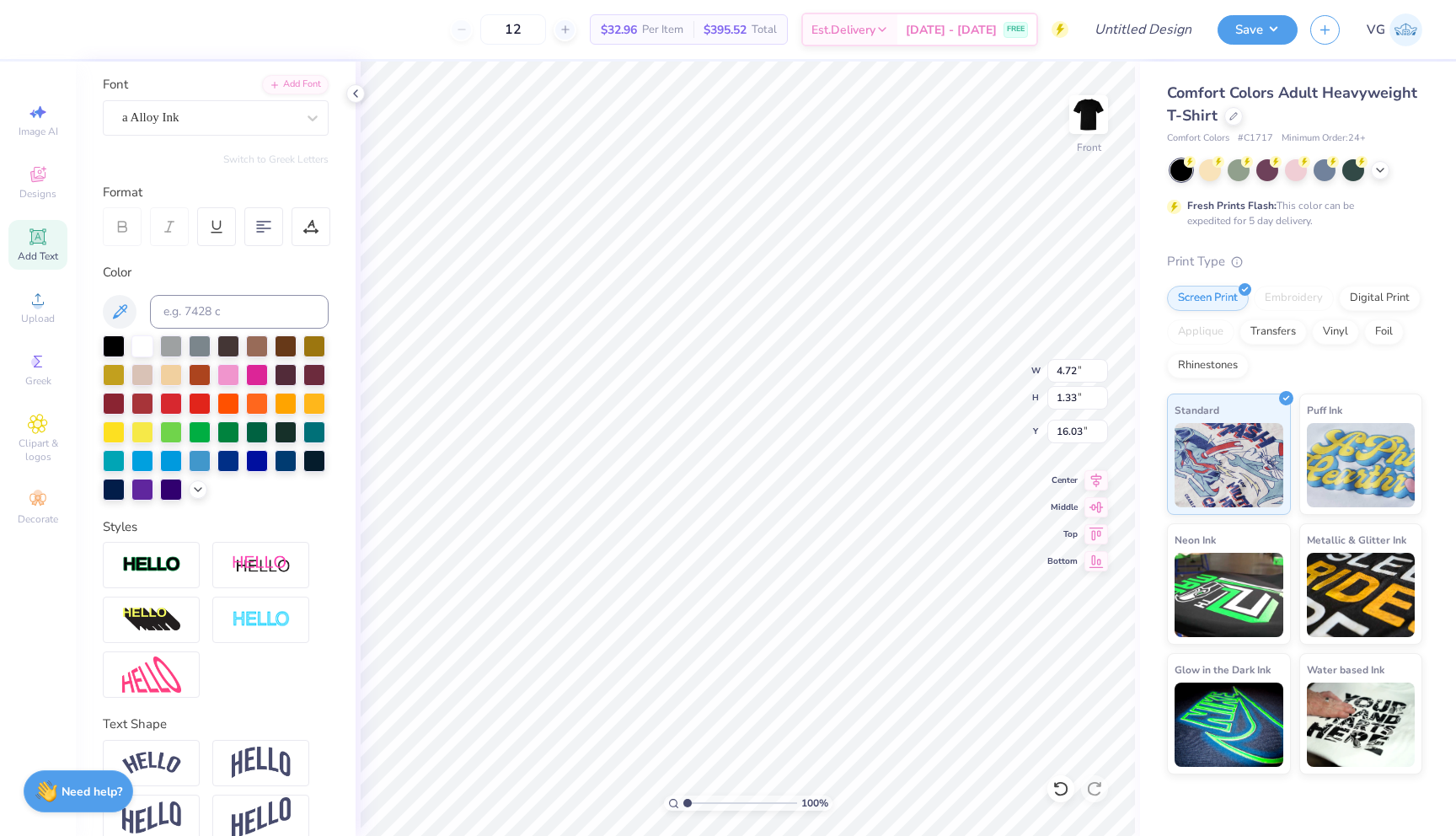
type input "5.02"
type input "1.42"
type input "15.94"
type input "1.54"
type input "1.47"
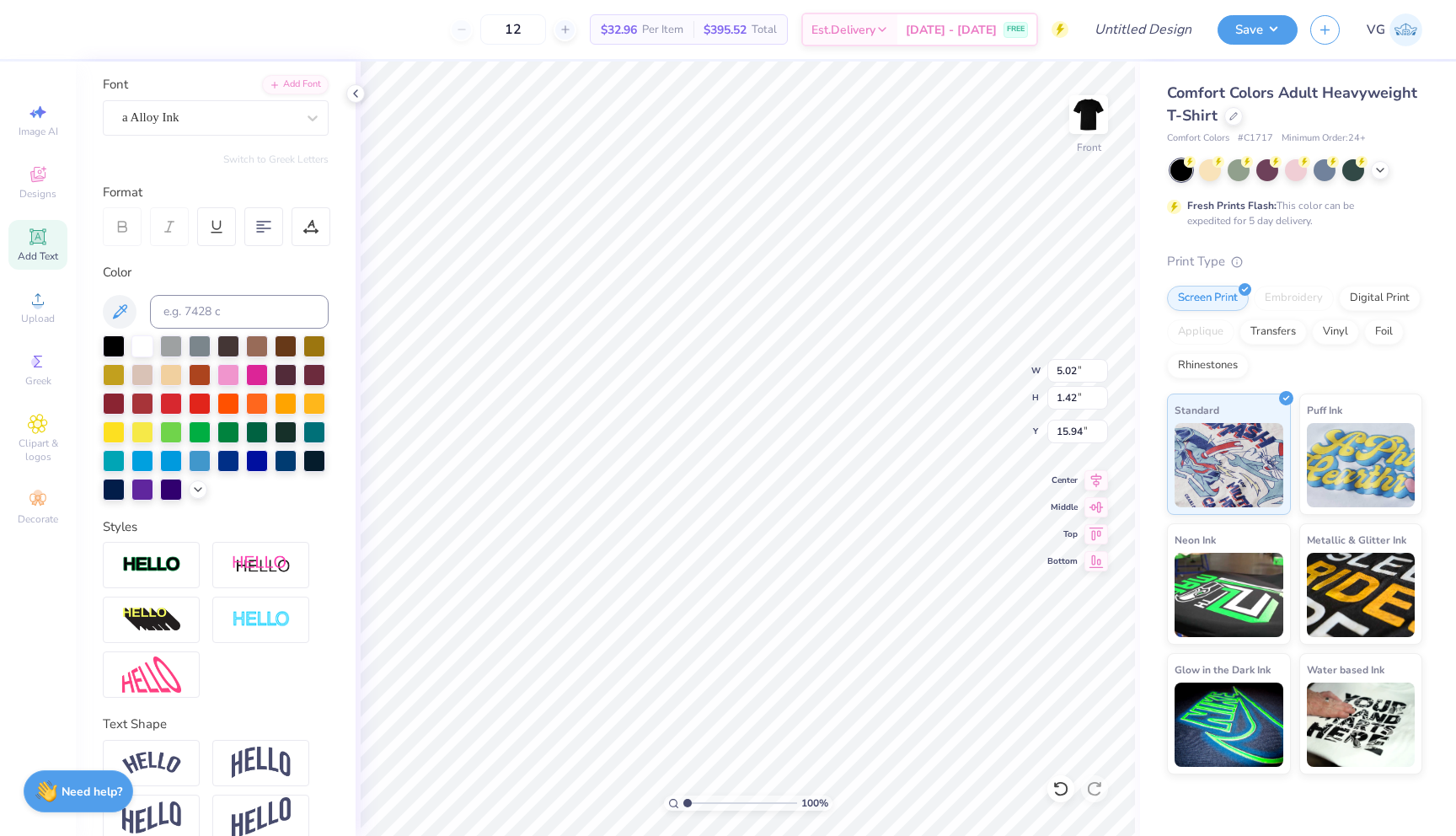
type input "15.90"
type input "1.35"
type input "1.28"
type input "16.09"
type input "5.02"
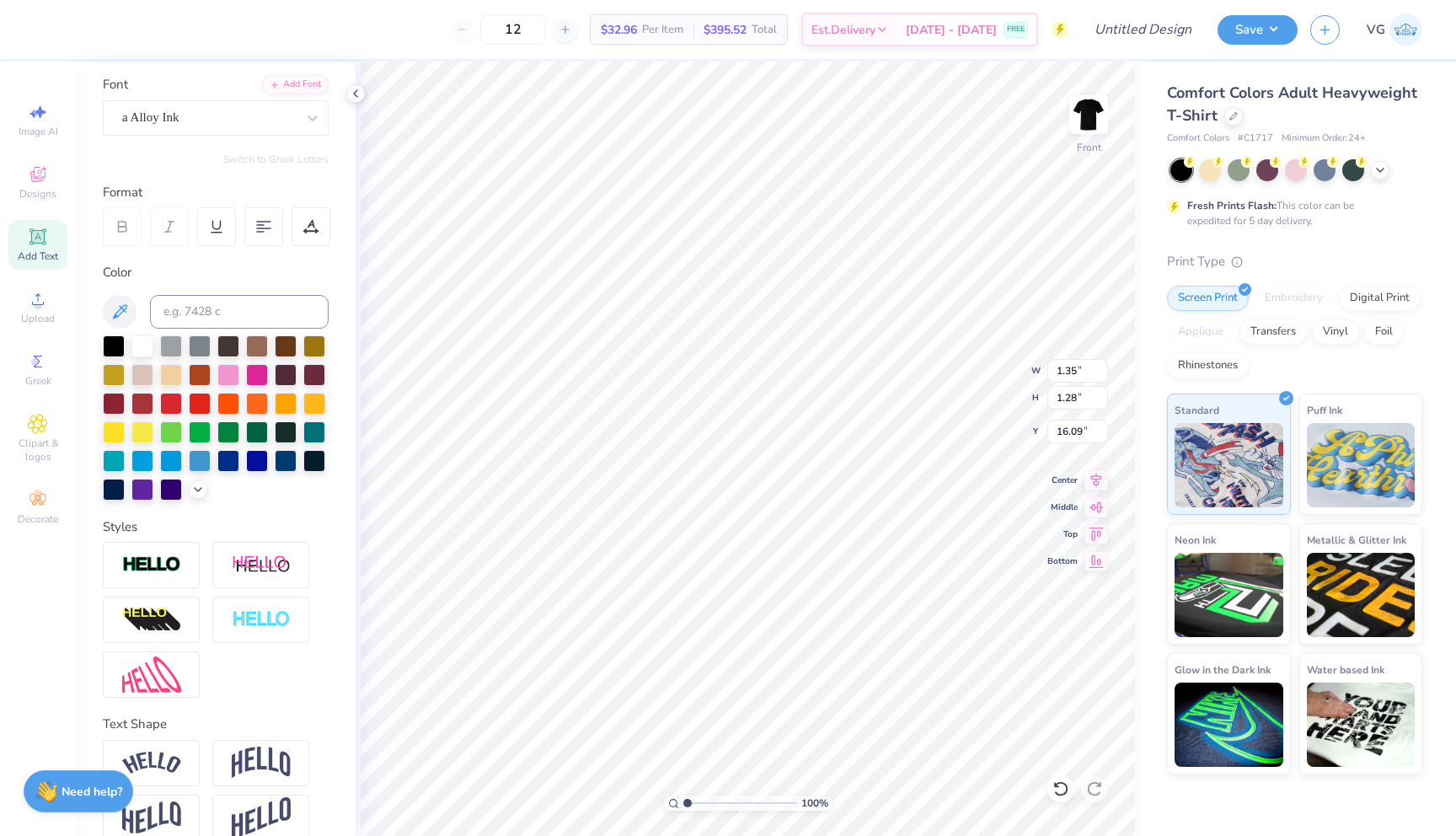
type input "1.42"
type input "15.94"
type input "4.56"
type input "1.29"
type input "16.07"
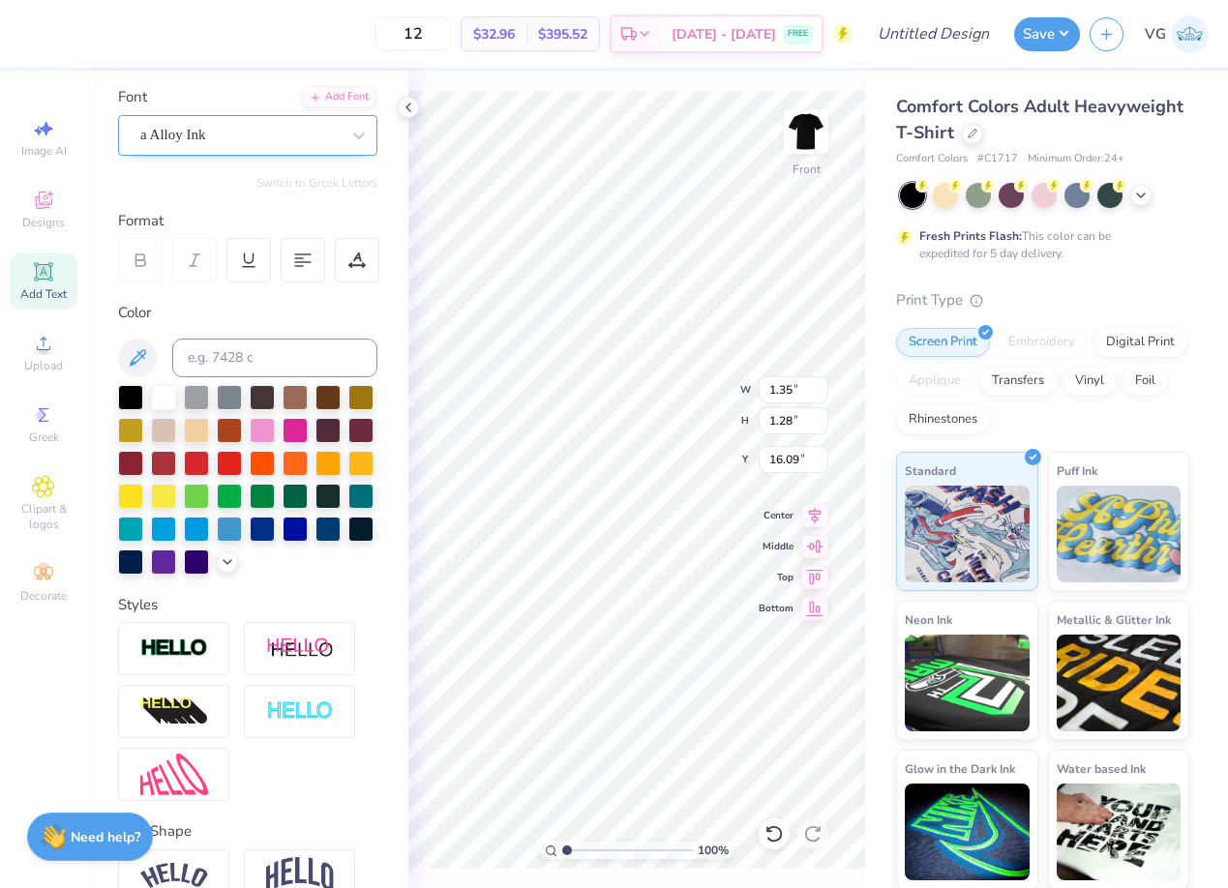
click at [233, 136] on div "a Alloy Ink" at bounding box center [239, 135] width 203 height 30
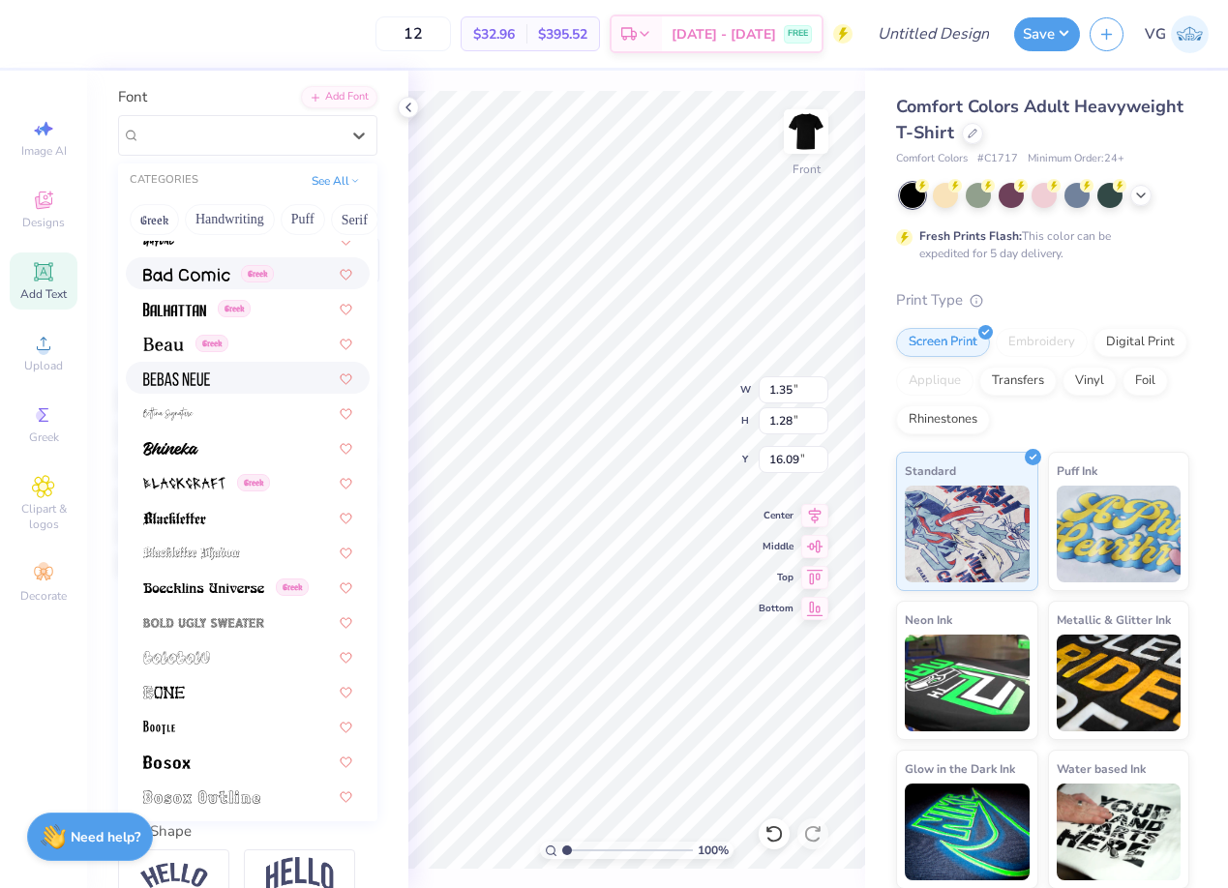
scroll to position [887, 0]
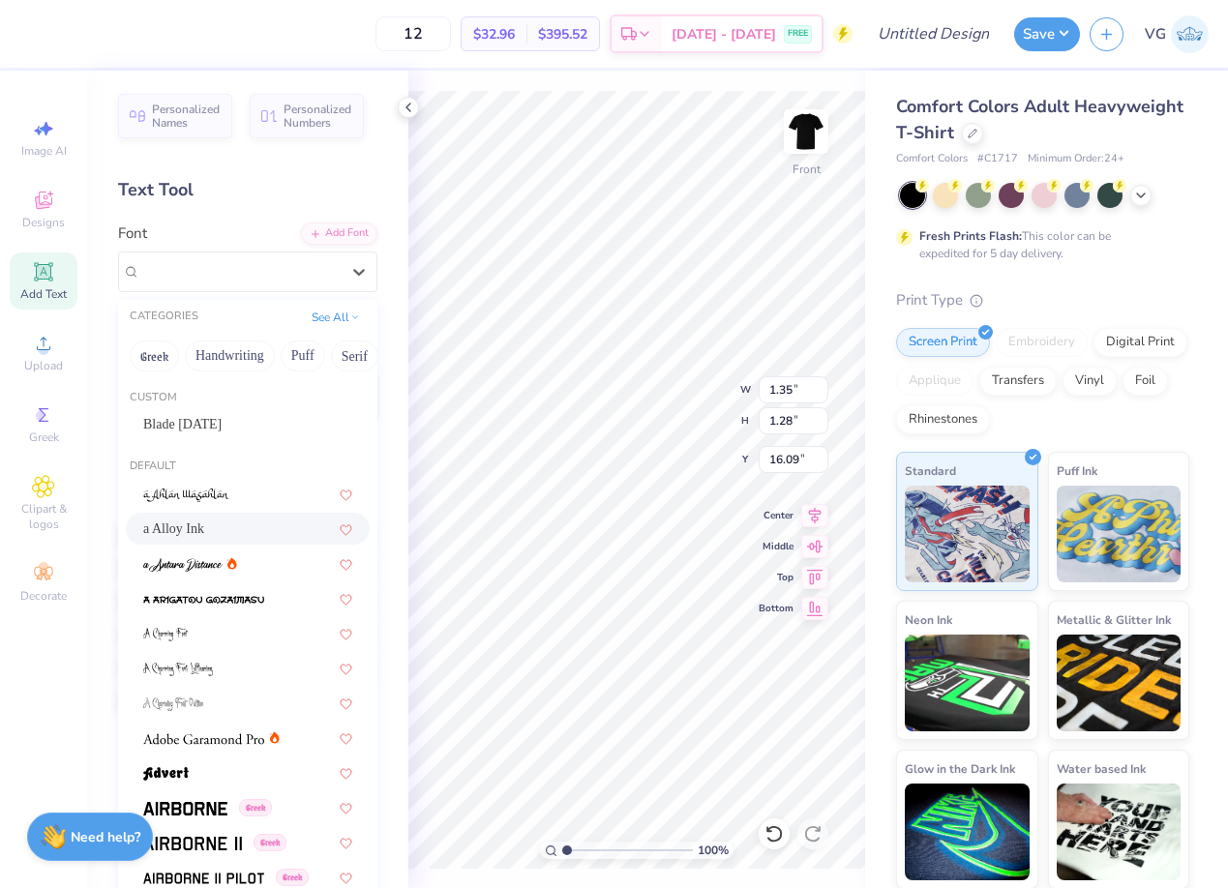
scroll to position [887, 0]
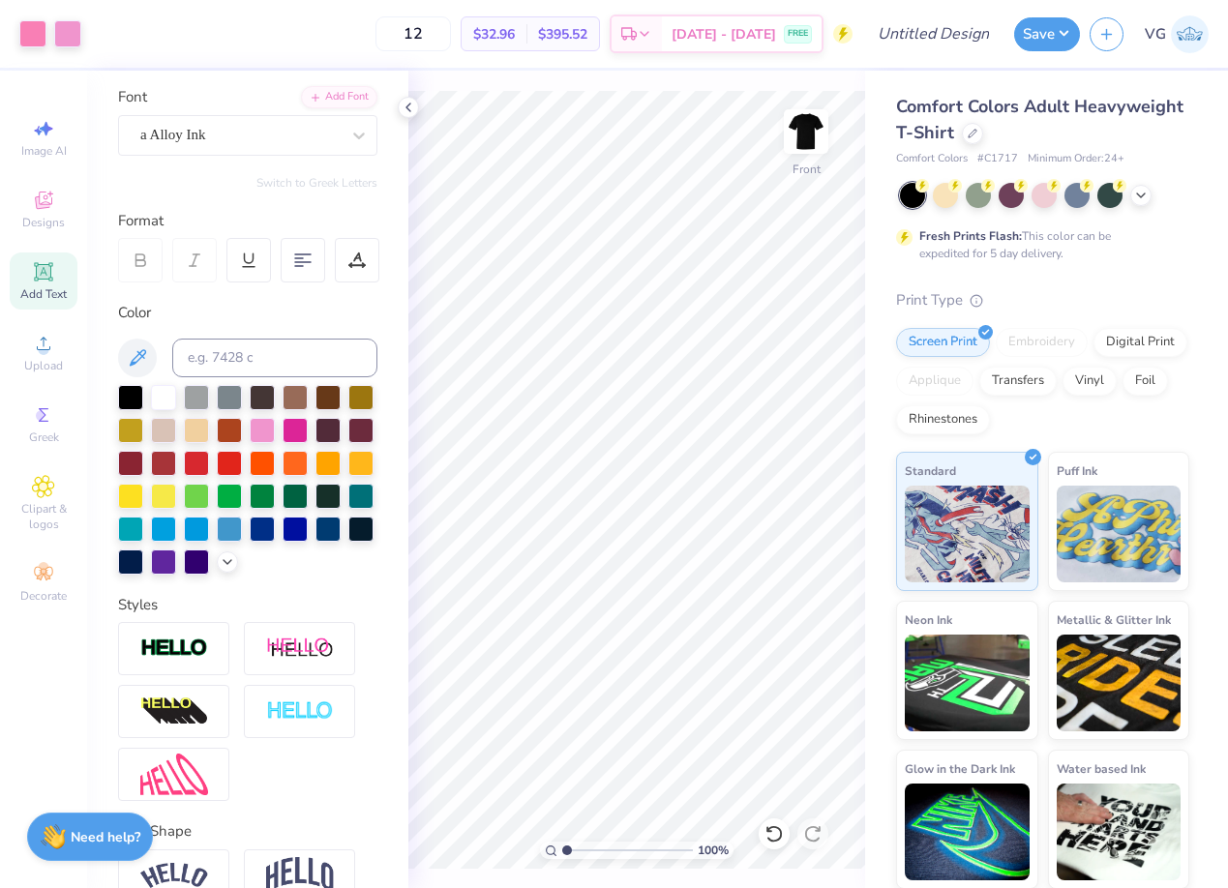
click at [46, 278] on icon at bounding box center [43, 271] width 15 height 15
type input "19.53"
type textarea "b"
type textarea "BOO"
click at [266, 137] on div "Super Dream" at bounding box center [239, 135] width 203 height 30
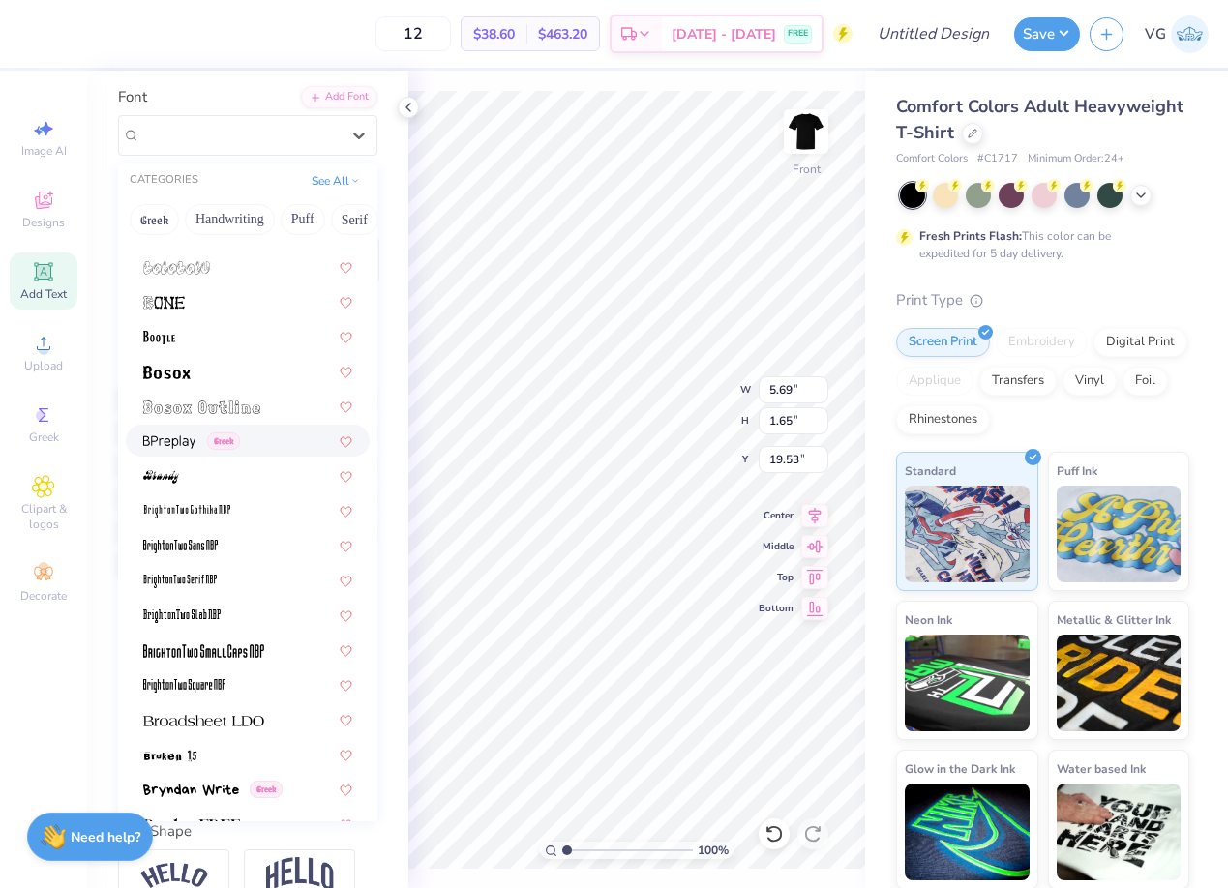
scroll to position [1285, 0]
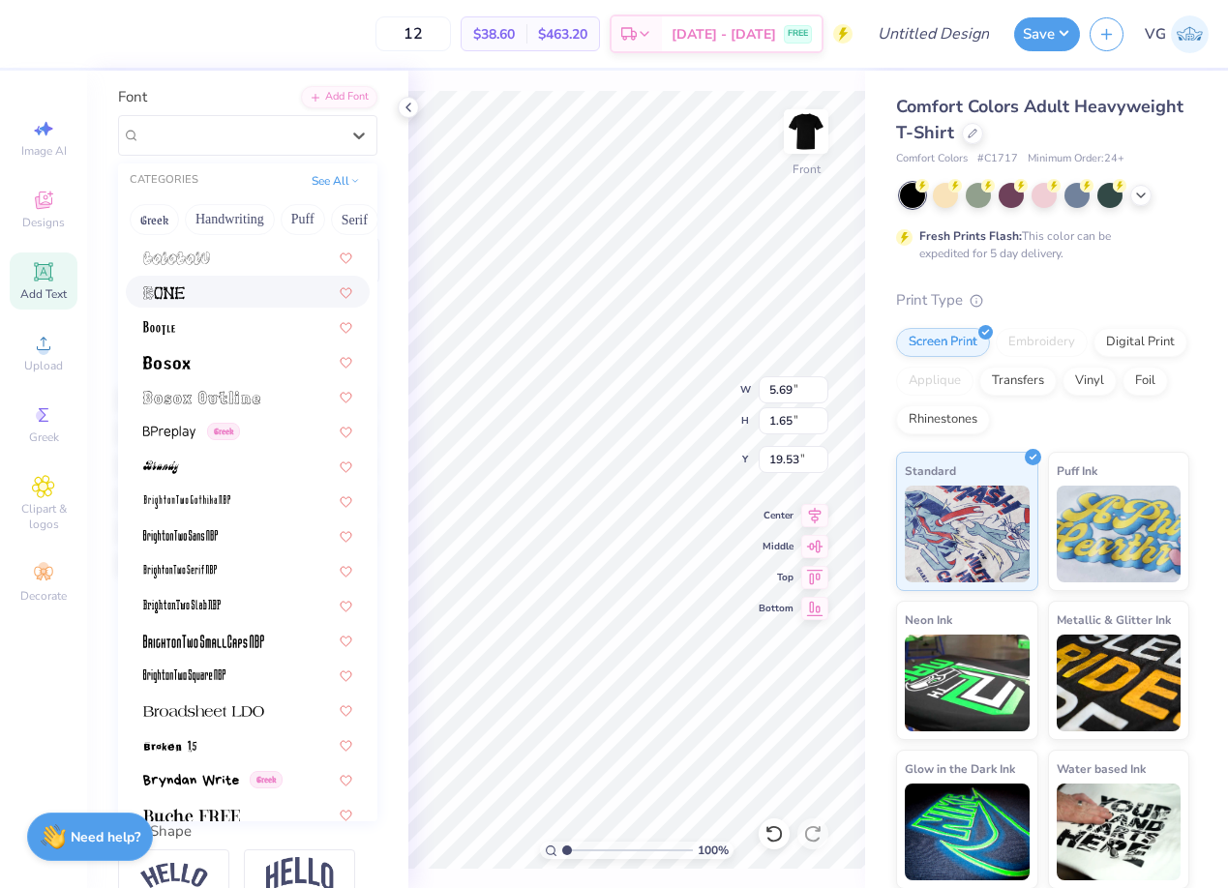
click at [212, 289] on div at bounding box center [247, 292] width 209 height 20
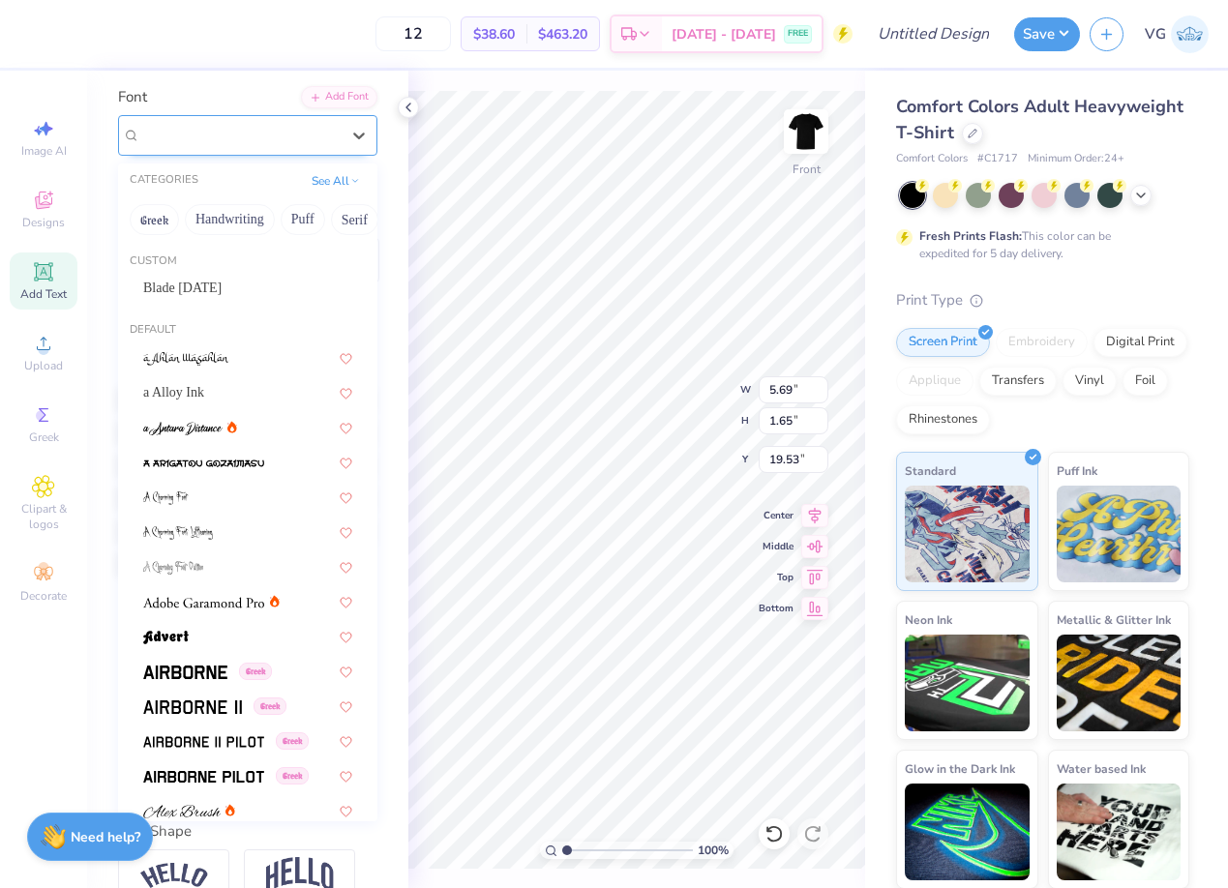
click at [284, 139] on div "Bone" at bounding box center [239, 135] width 203 height 30
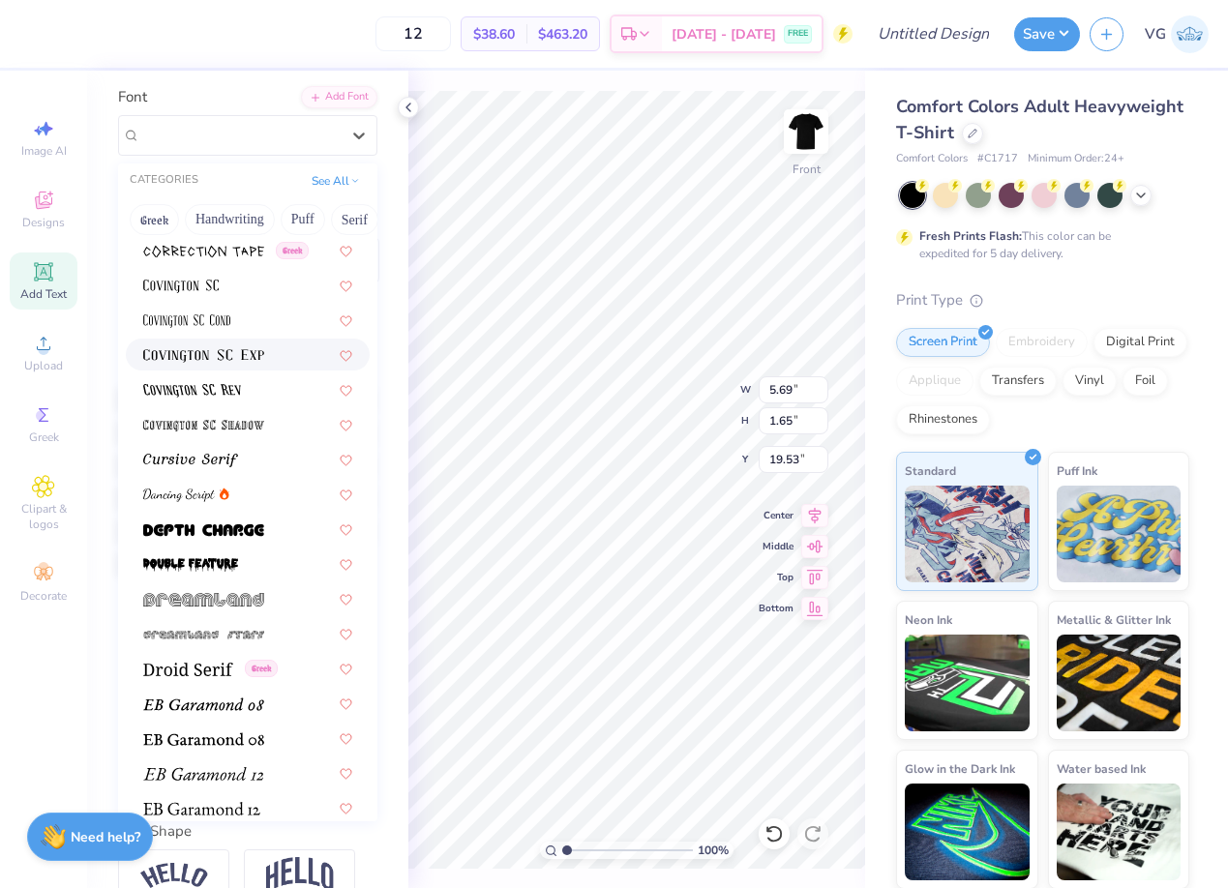
scroll to position [3140, 0]
click at [253, 532] on img at bounding box center [203, 530] width 121 height 14
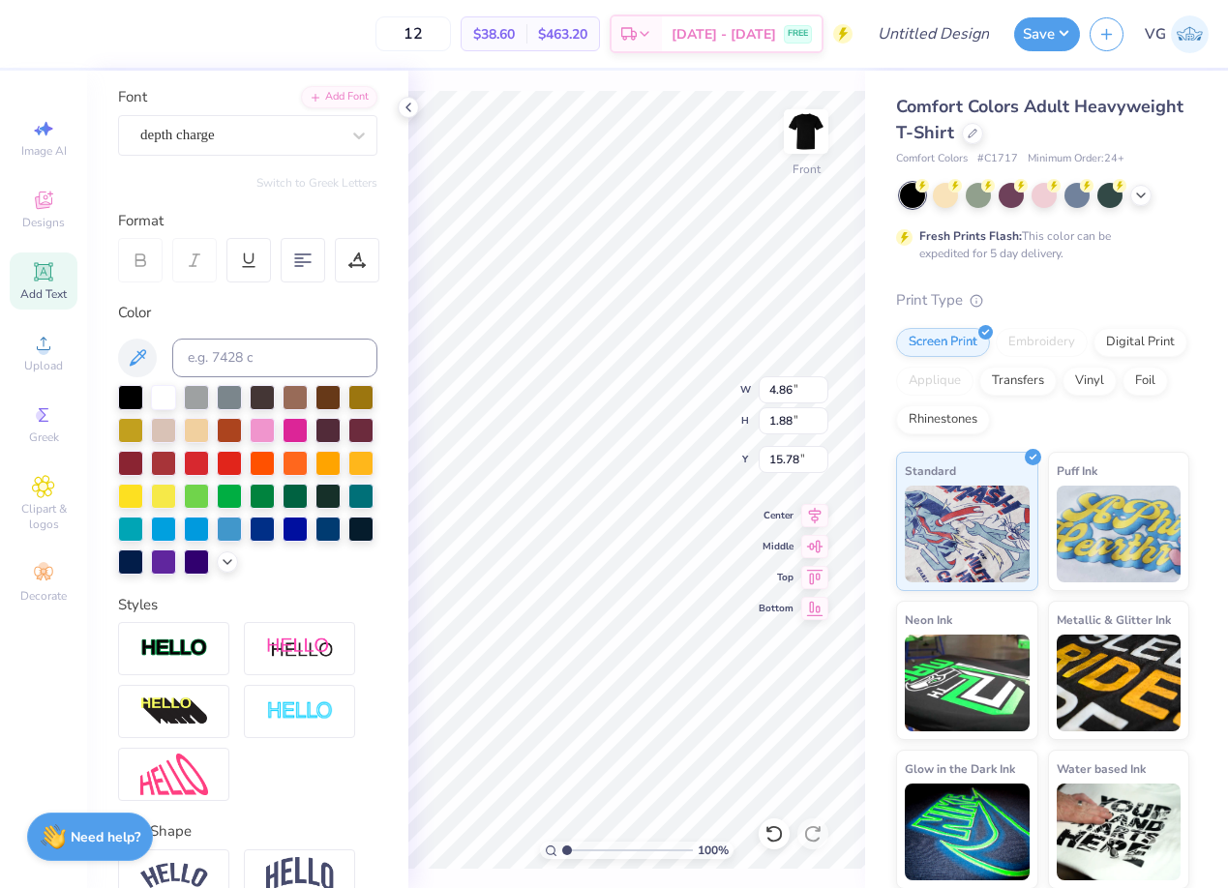
type input "15.78"
type input "5.32"
type input "2.06"
type input "15.69"
type input "15.30"
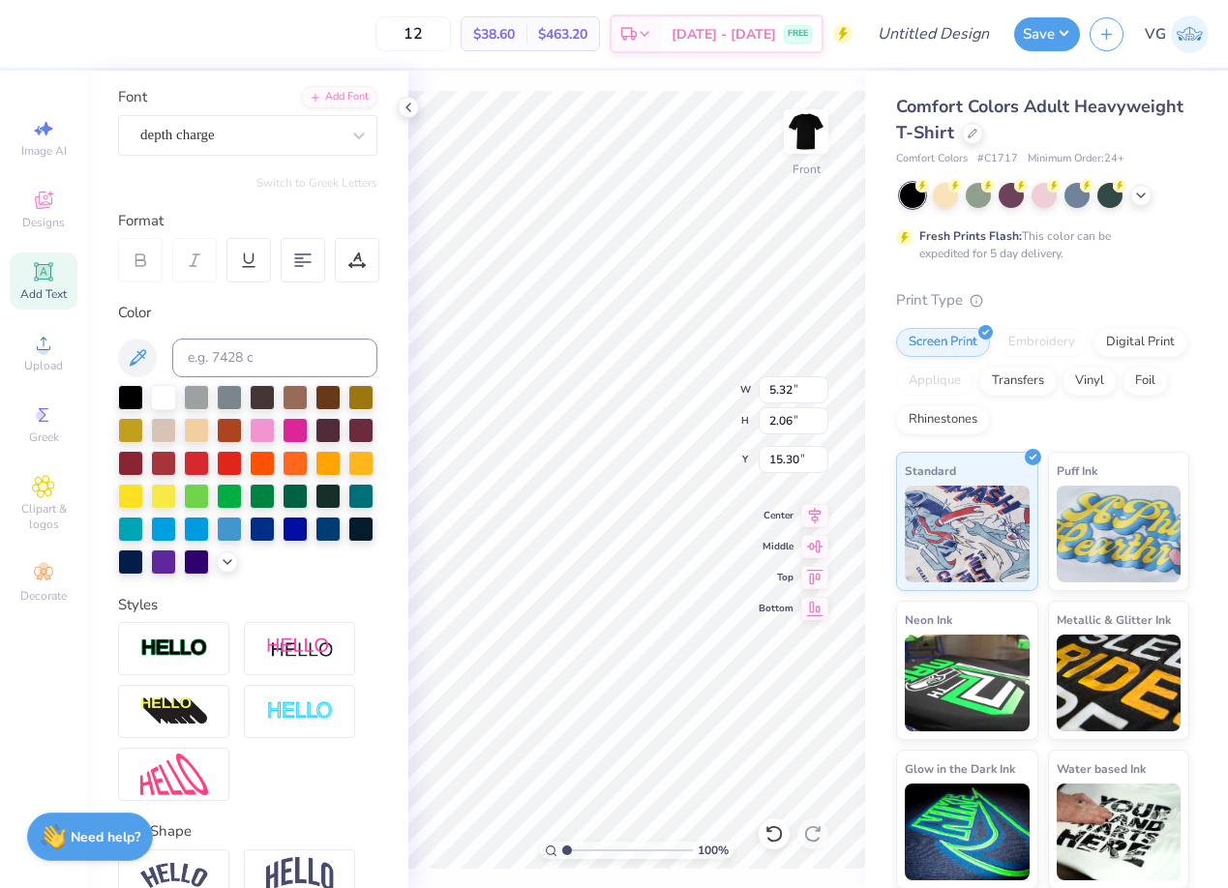
type input "1.35"
type input "1.28"
type input "12.87"
type input "4.56"
type input "1.29"
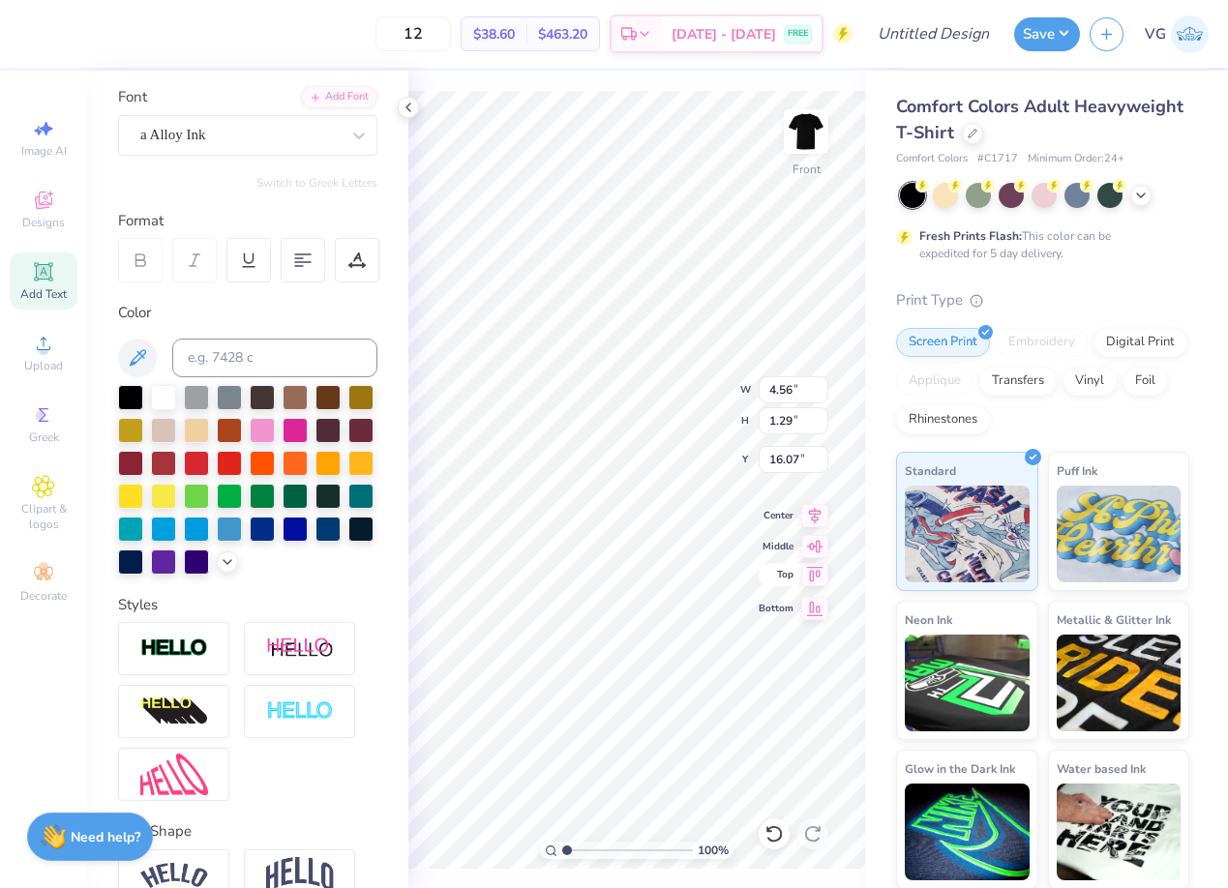
type input "20.13"
type input "1.35"
type input "1.28"
type input "12.87"
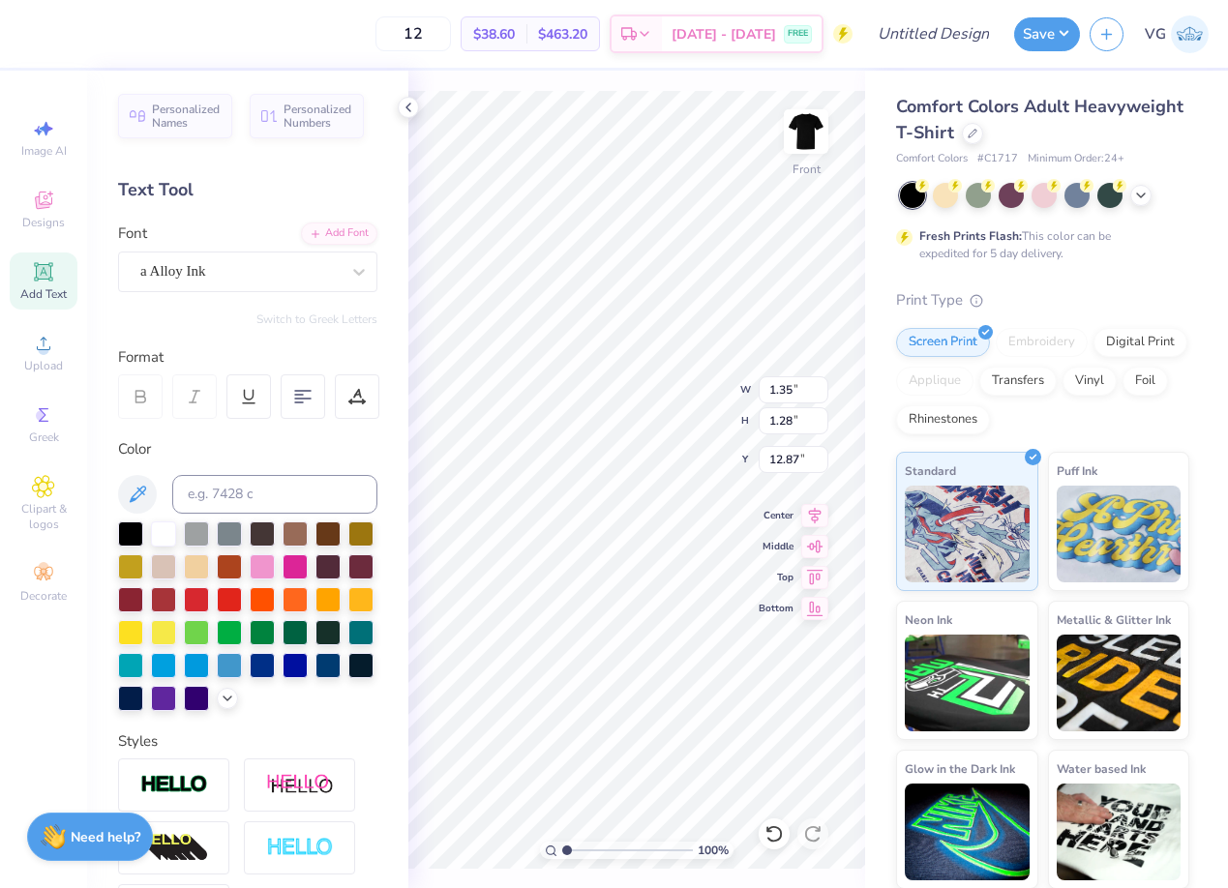
scroll to position [136, 0]
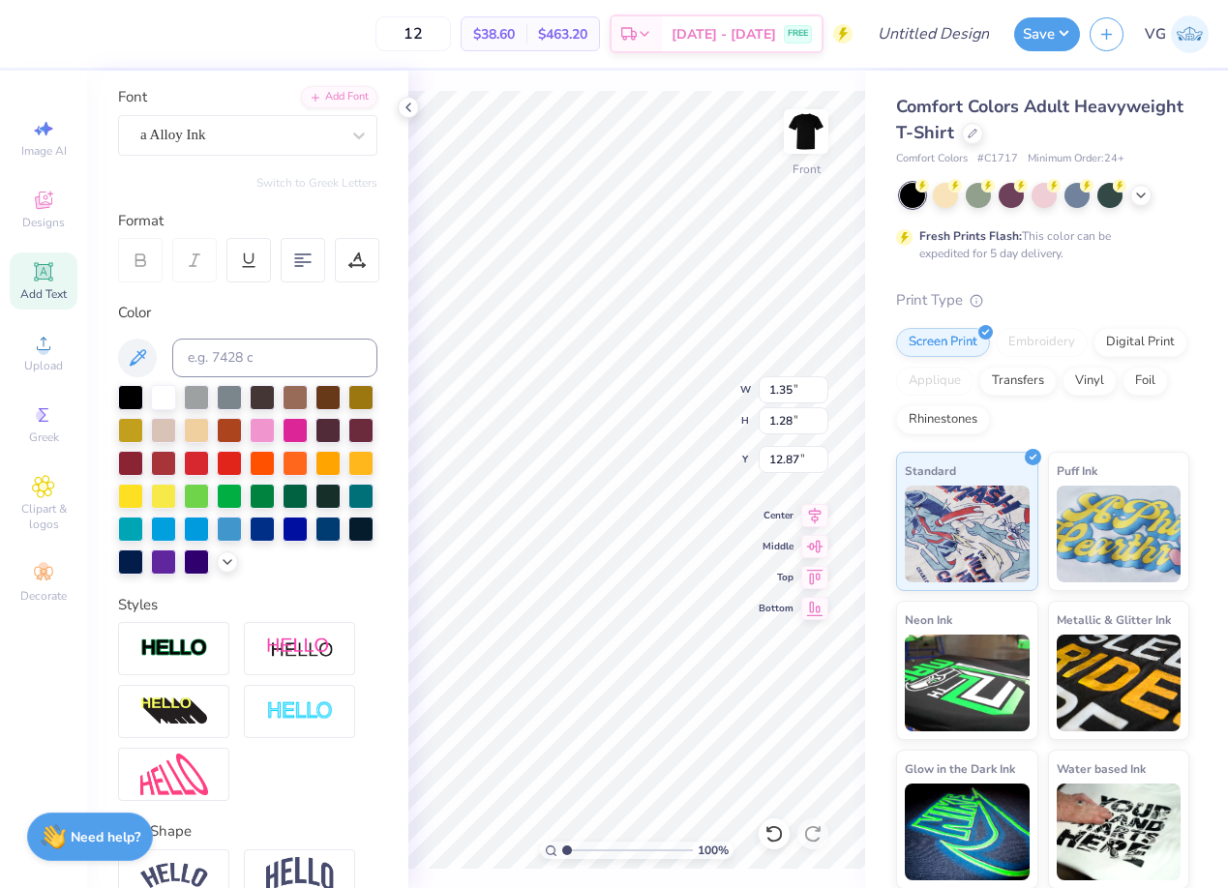
type input "14.66"
type input "4.56"
type input "1.29"
type input "17.93"
type input "5.32"
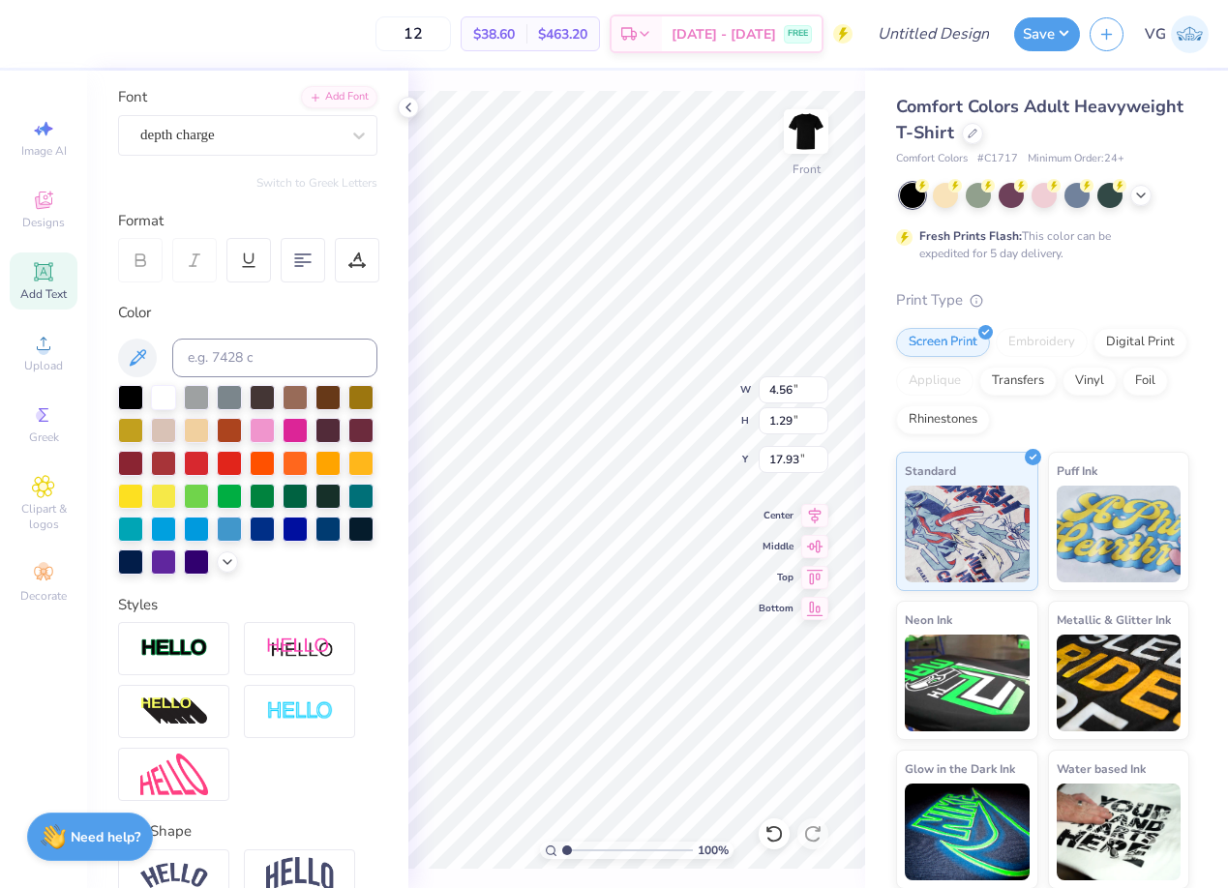
type input "2.06"
type input "15.30"
click at [815, 519] on icon at bounding box center [814, 512] width 27 height 23
type input "4.21"
type input "1.63"
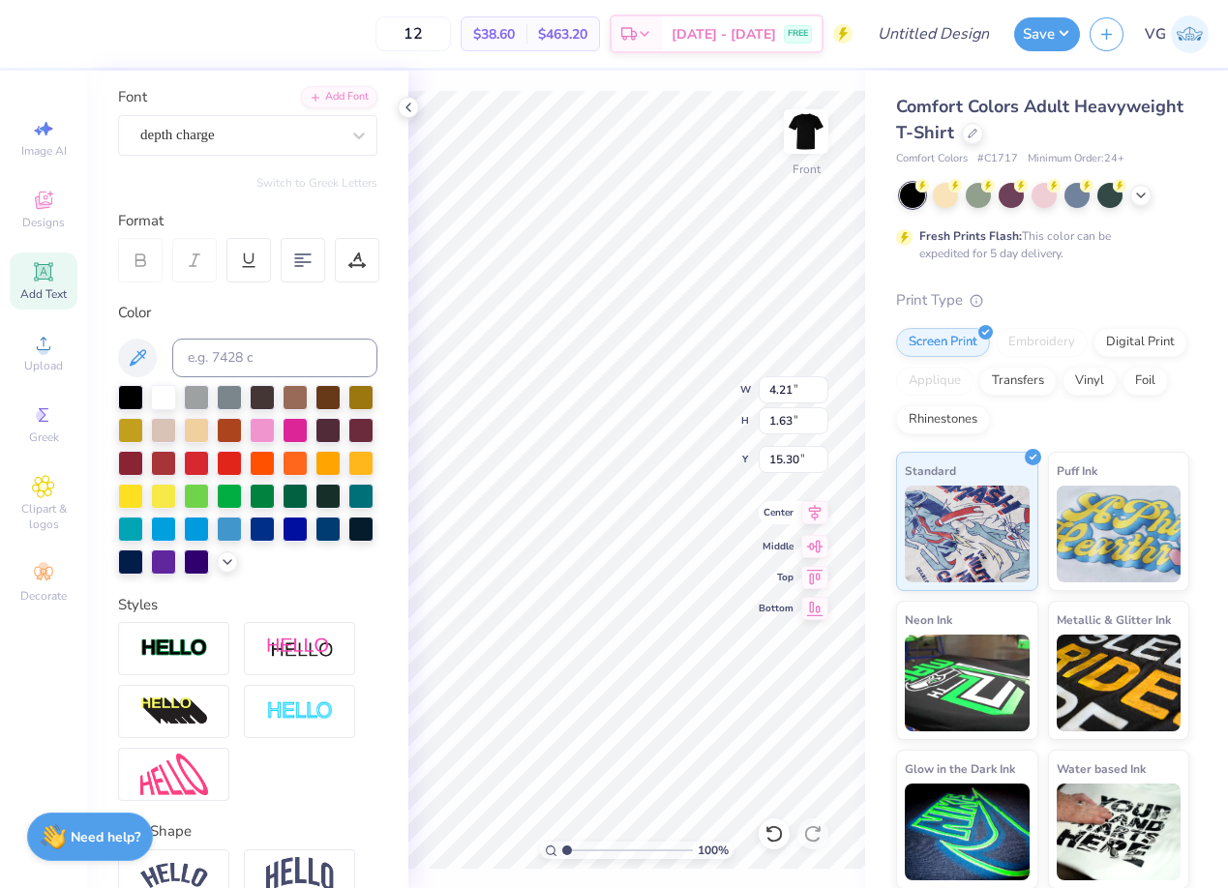
click at [815, 516] on icon at bounding box center [814, 512] width 27 height 23
type input "4.56"
type input "1.29"
type input "16.43"
type input "1.35"
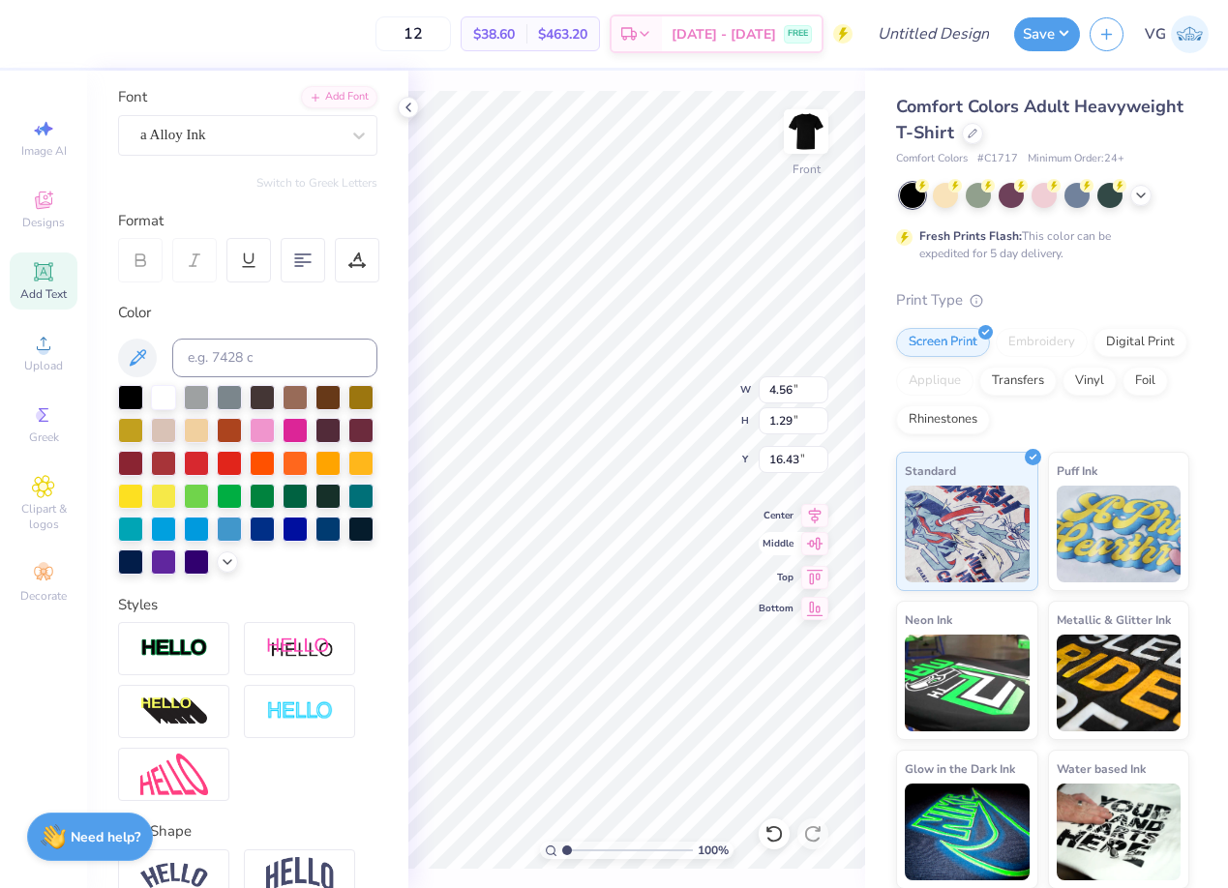
type input "1.28"
type input "15.16"
type input "4.56"
type input "1.29"
type input "16.12"
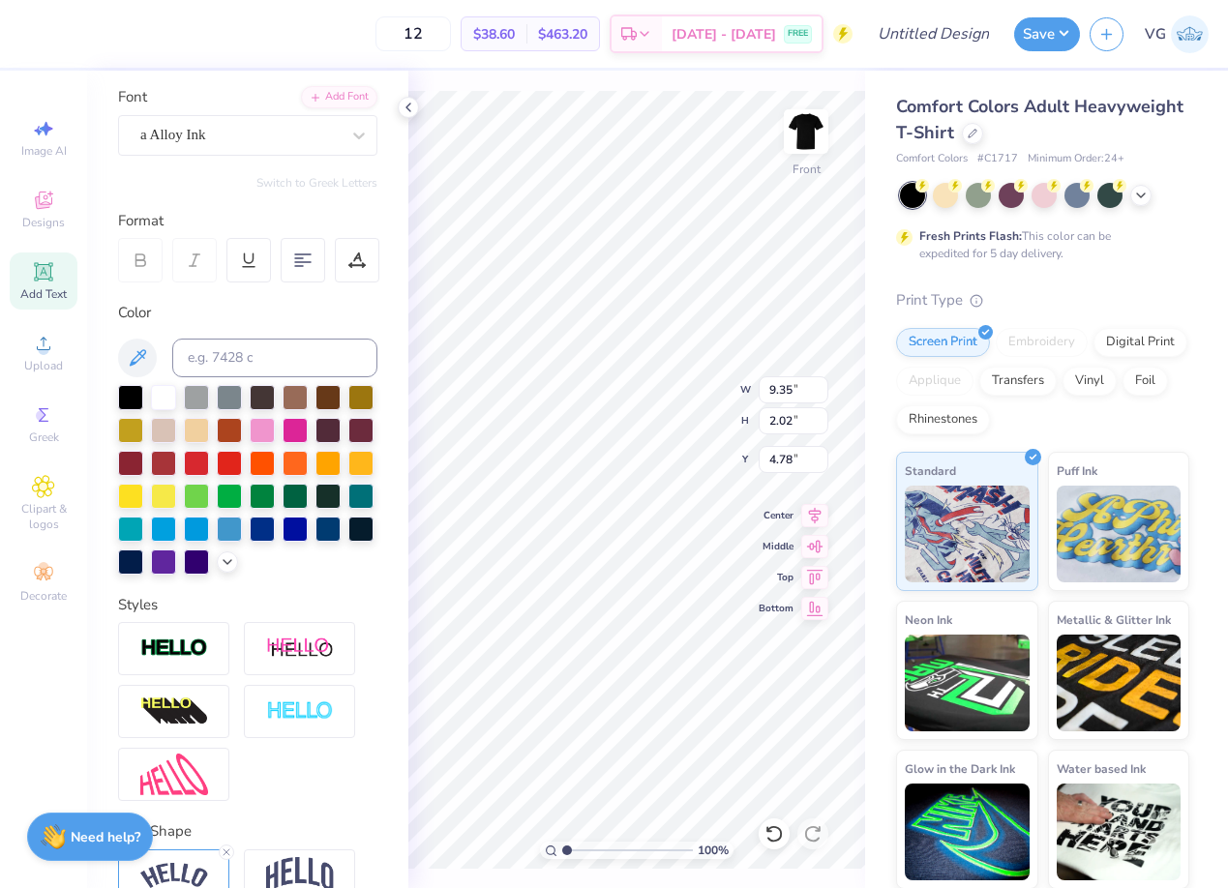
scroll to position [0, 5]
type textarea "[MEDICAL_DATA] is"
type input "15.55"
type textarea "boo shee"
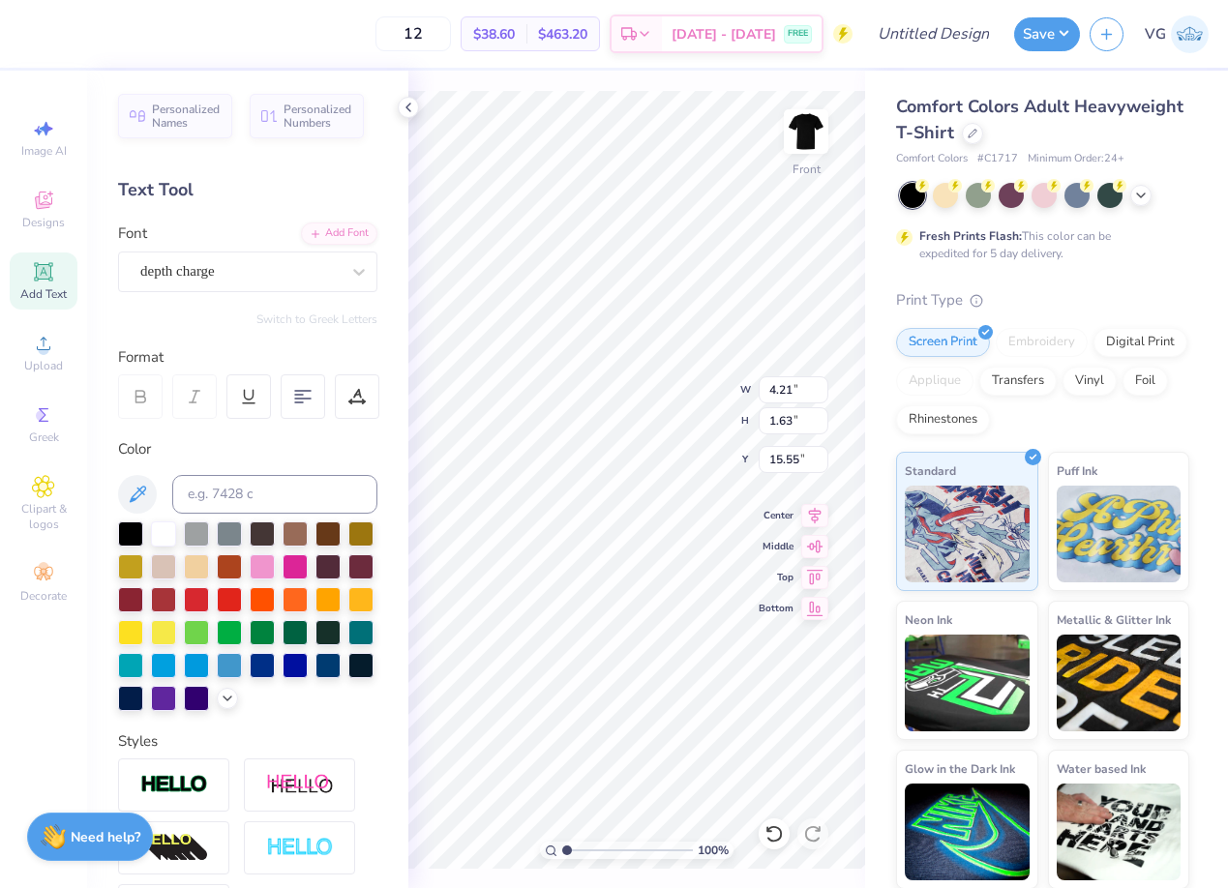
scroll to position [0, 2]
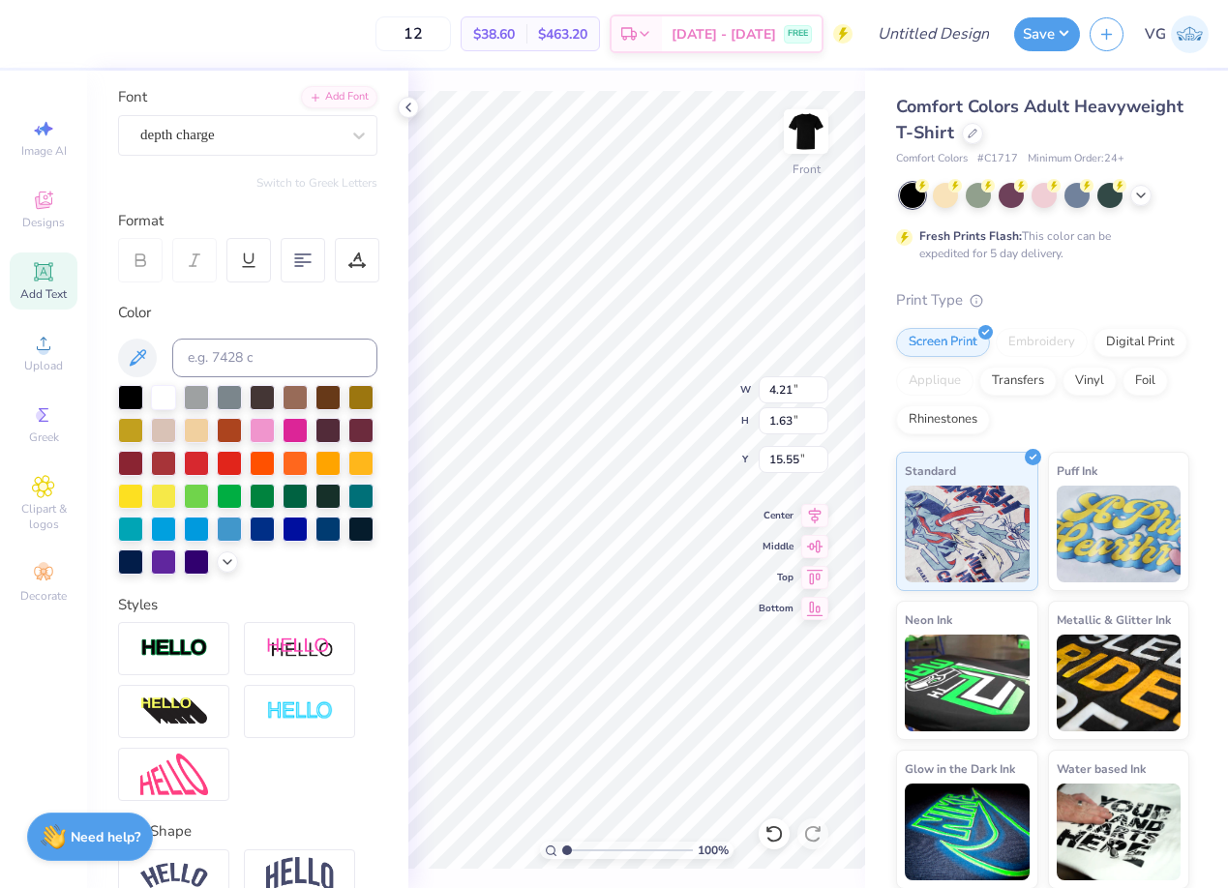
type textarea "boo sheet"
type input "19.82"
type input "4.56"
type input "1.29"
type input "16.12"
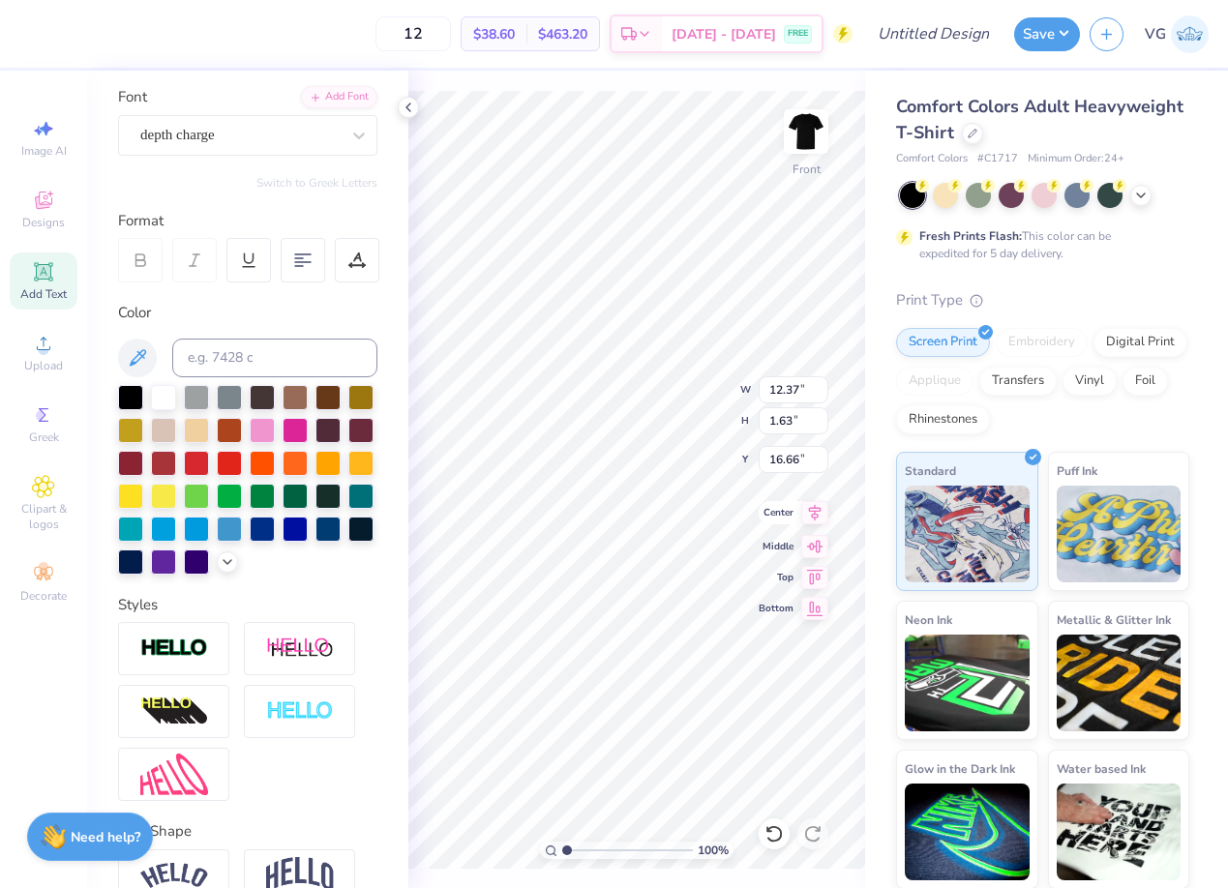
click at [804, 509] on icon at bounding box center [814, 512] width 27 height 23
type input "19.12"
type input "1.19"
type input "6.31"
type input "9.94"
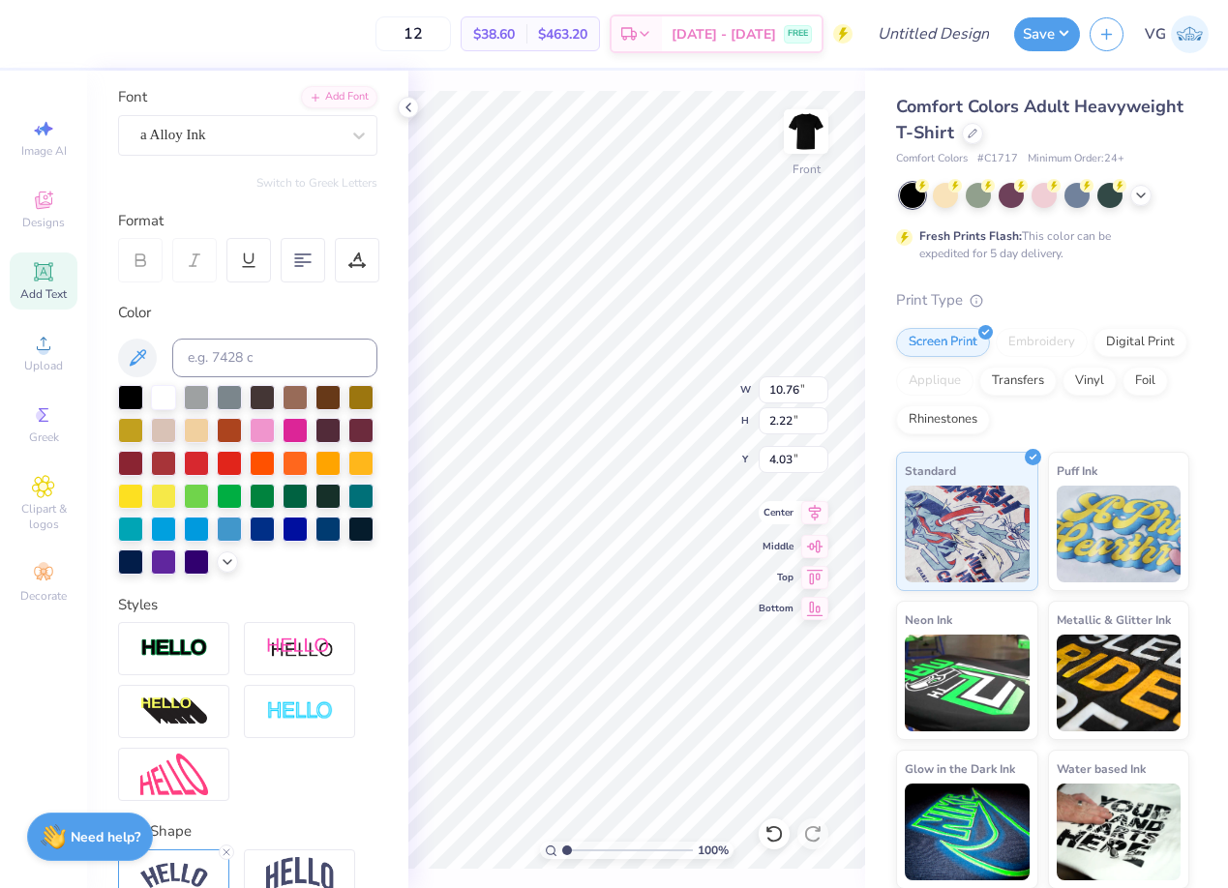
click at [813, 512] on icon at bounding box center [814, 512] width 27 height 23
type input "4.98"
